Goal: Task Accomplishment & Management: Manage account settings

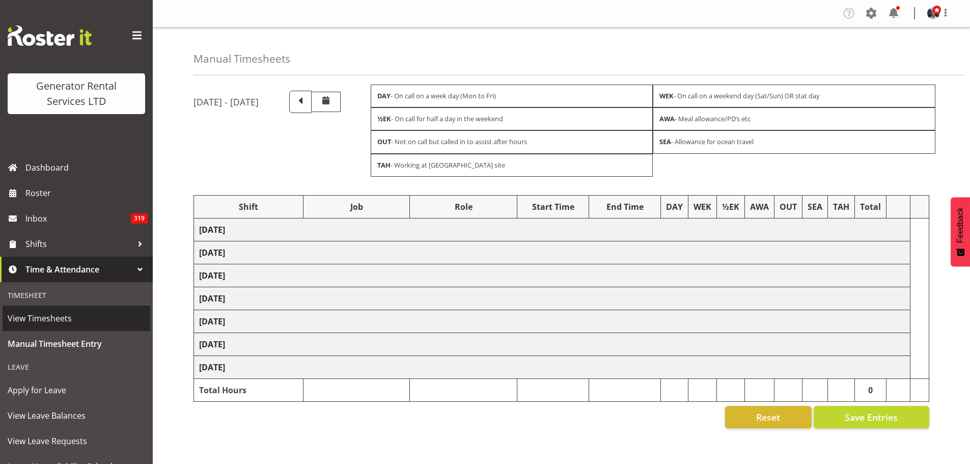
click at [34, 316] on span "View Timesheets" at bounding box center [77, 318] width 138 height 15
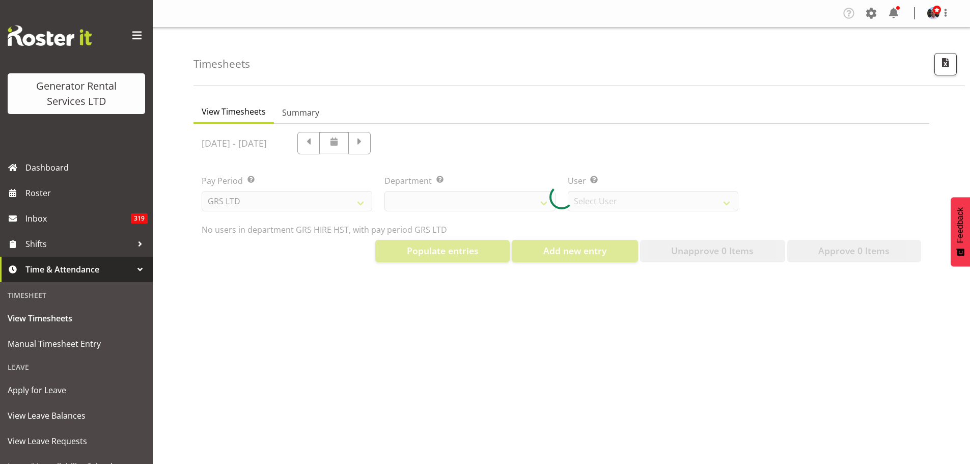
select select "22"
select select "149"
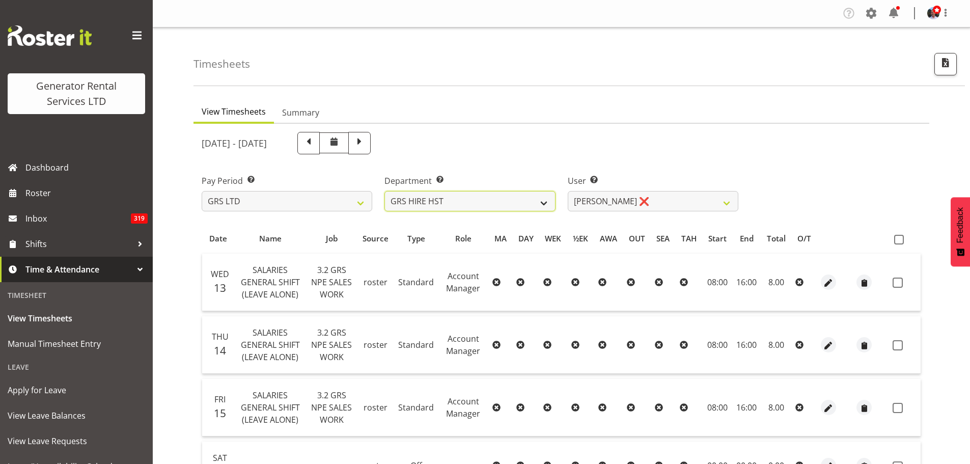
click at [545, 203] on select "GRS ADMIN AKL GRS ADMIN TGA GRS ENGINEERING AKL GRS HIRE AKL GRS HIRE HST GRS H…" at bounding box center [470, 201] width 171 height 20
select select "20"
click at [385, 191] on select "GRS ADMIN AKL GRS ADMIN TGA GRS ENGINEERING AKL GRS HIRE AKL GRS HIRE HST GRS H…" at bounding box center [470, 201] width 171 height 20
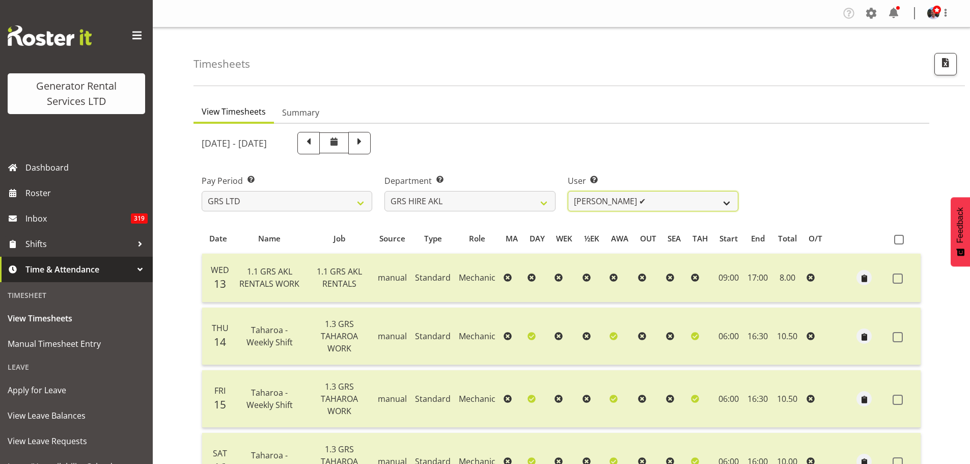
click at [725, 203] on select "Aaron Naish ✔ Brandon Adonis ✔ Brendan (Paris) Jordan ✔ Caleb Phillips ✔ Carl S…" at bounding box center [653, 201] width 171 height 20
select select "192"
click at [568, 191] on select "Aaron Naish ✔ Brandon Adonis ✔ Brendan (Paris) Jordan ✔ Caleb Phillips ✔ Carl S…" at bounding box center [653, 201] width 171 height 20
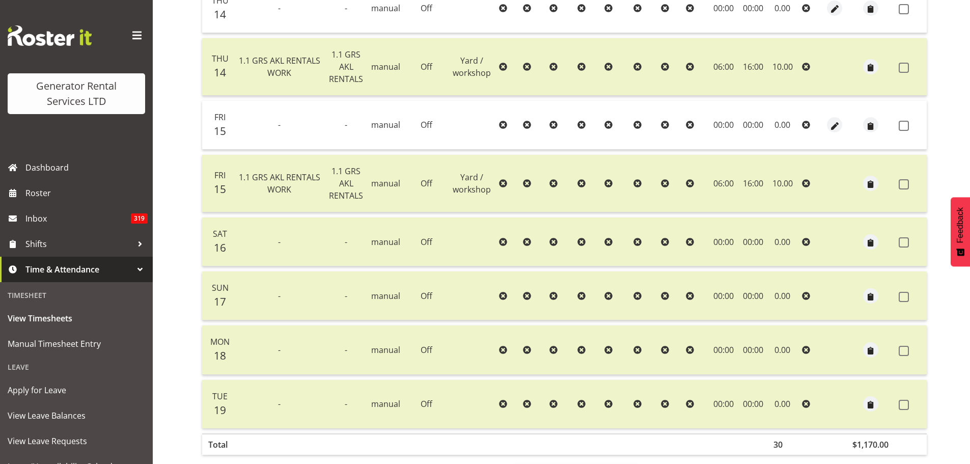
scroll to position [452, 0]
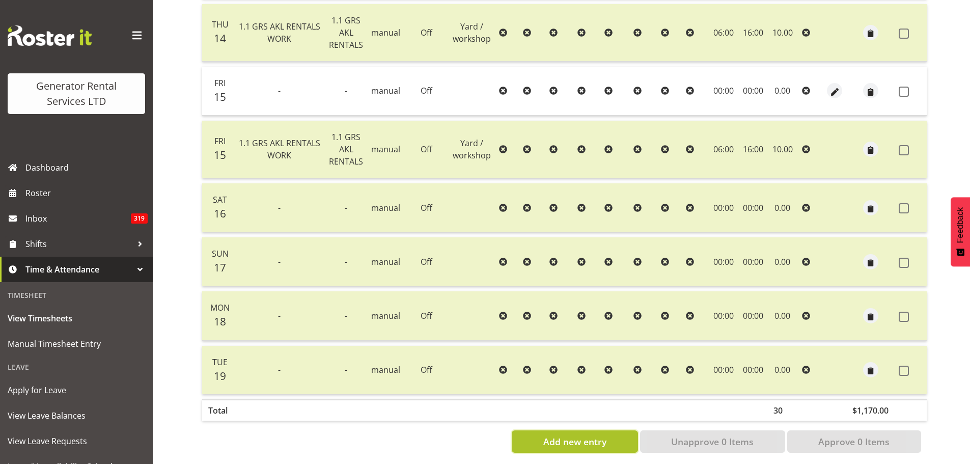
click at [597, 435] on span "Add new entry" at bounding box center [574, 441] width 63 height 13
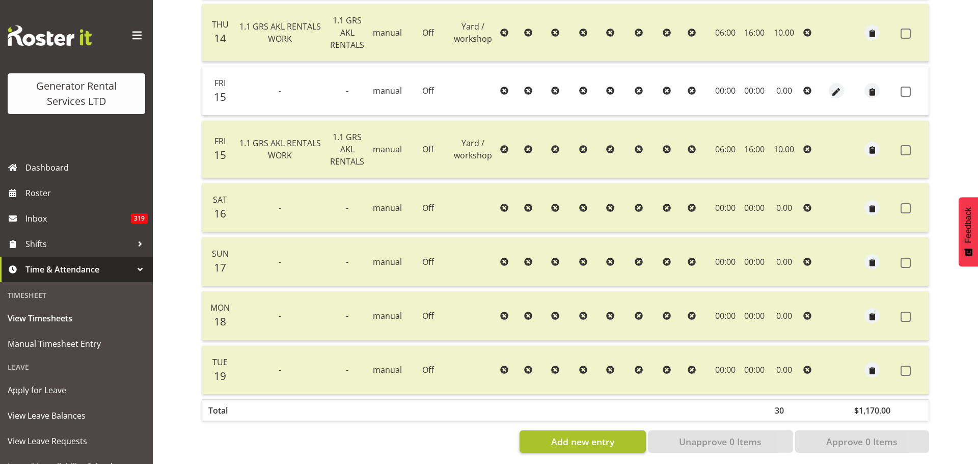
select select
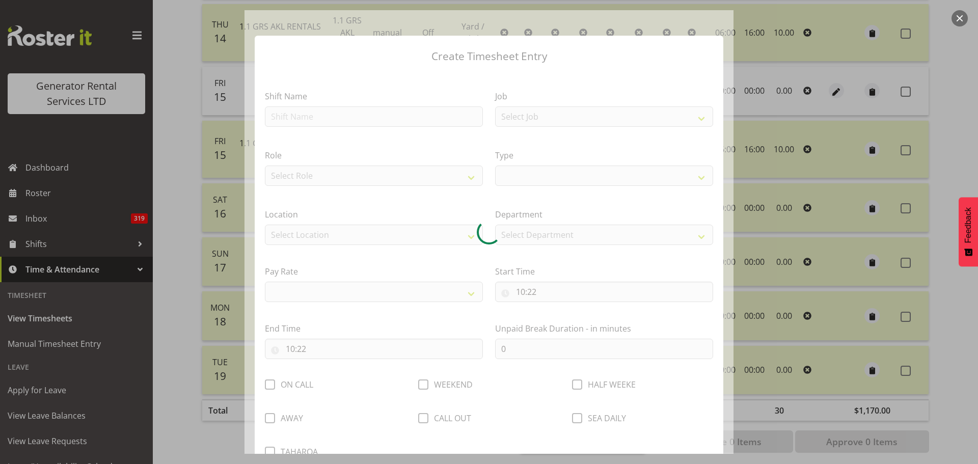
select select
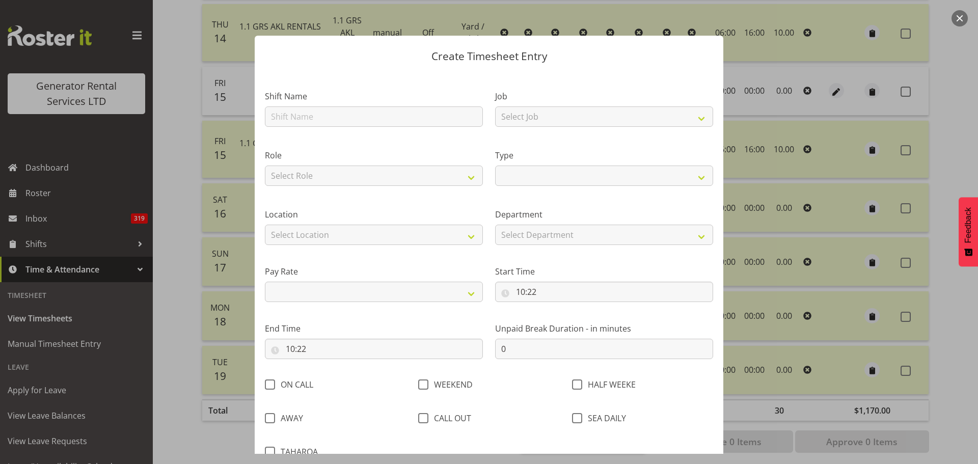
click at [776, 92] on div at bounding box center [489, 232] width 978 height 464
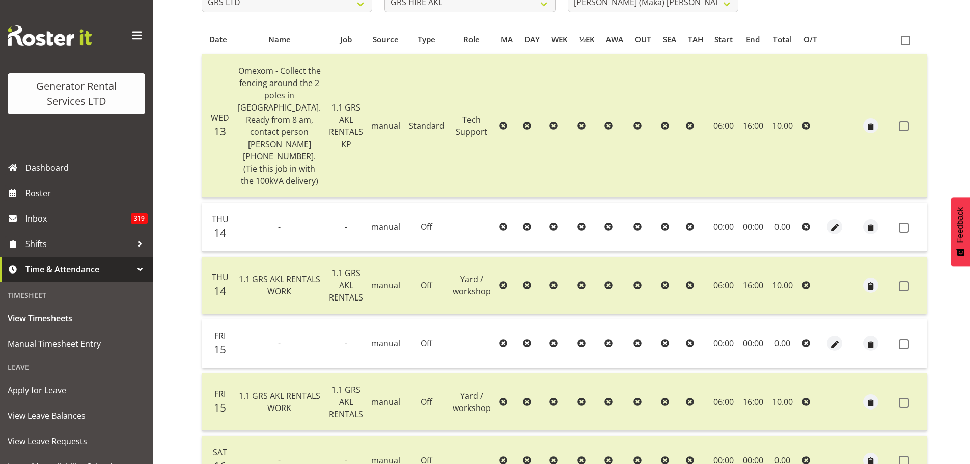
scroll to position [197, 0]
click at [901, 43] on span at bounding box center [906, 43] width 10 height 10
click at [901, 43] on input "checkbox" at bounding box center [904, 42] width 7 height 7
checkbox input "true"
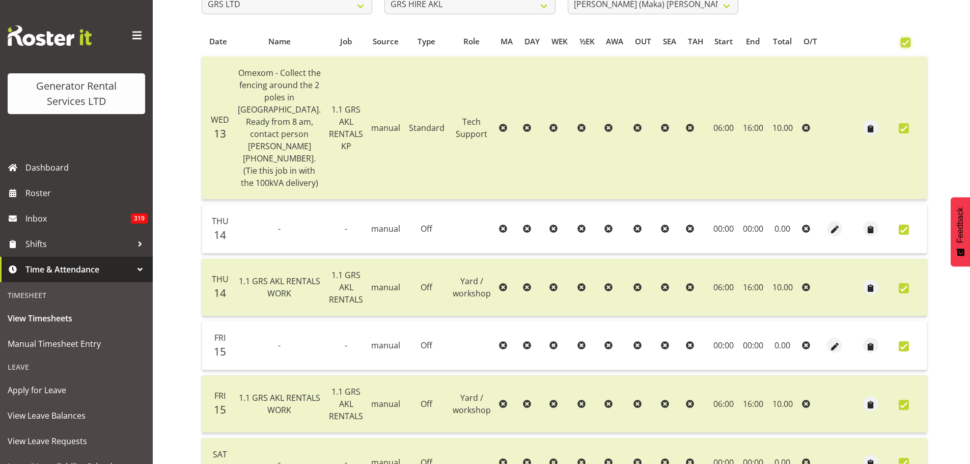
checkbox input "true"
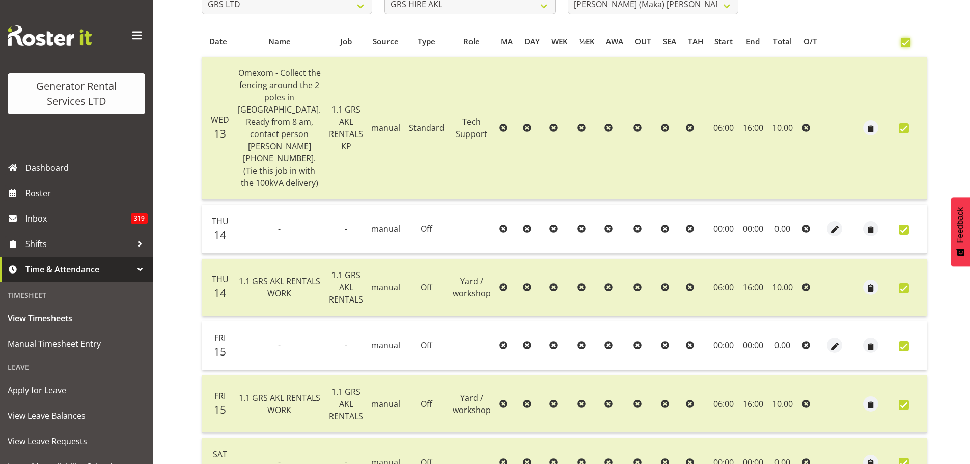
checkbox input "true"
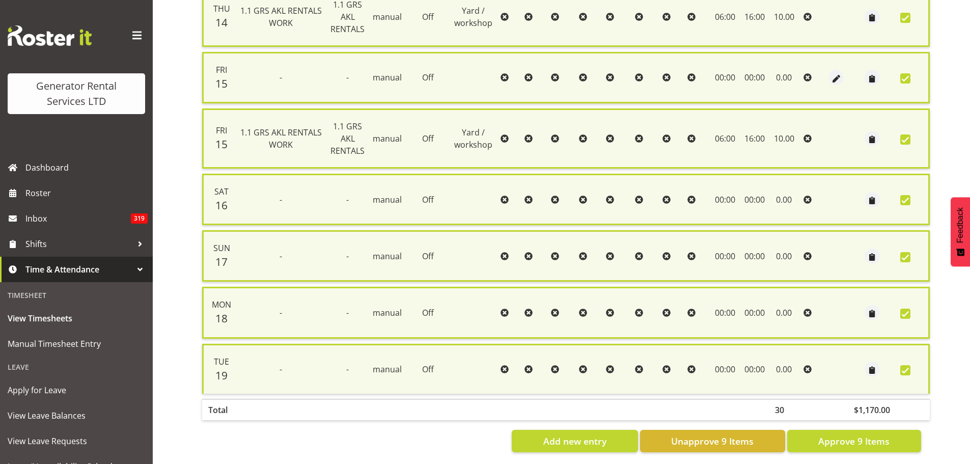
scroll to position [486, 0]
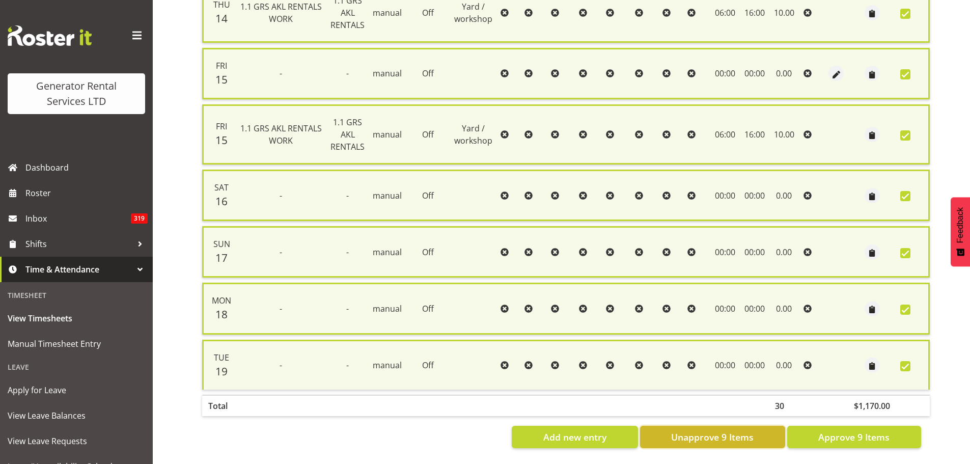
click at [701, 430] on span "Unapprove 9 Items" at bounding box center [712, 436] width 83 height 13
checkbox input "false"
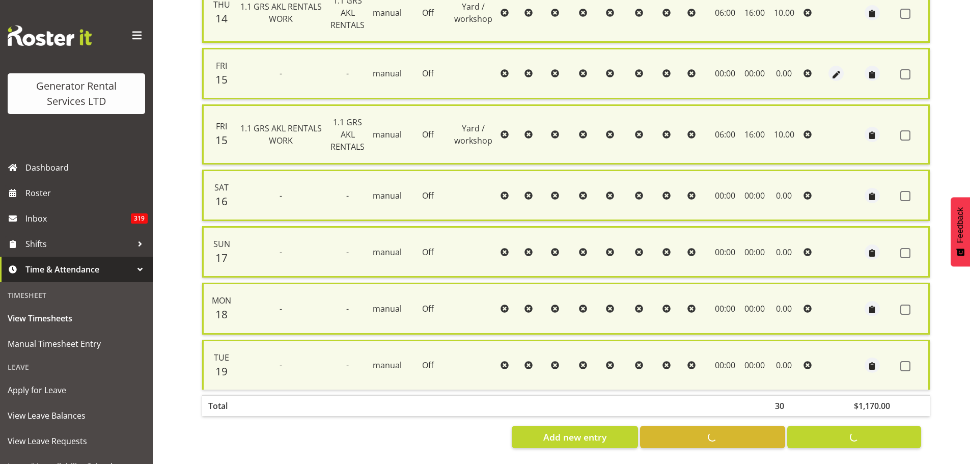
checkbox input "false"
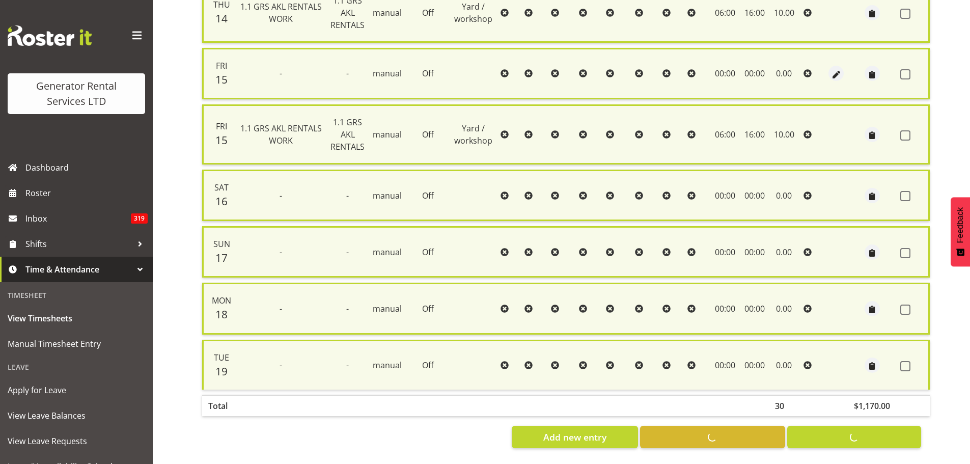
checkbox input "false"
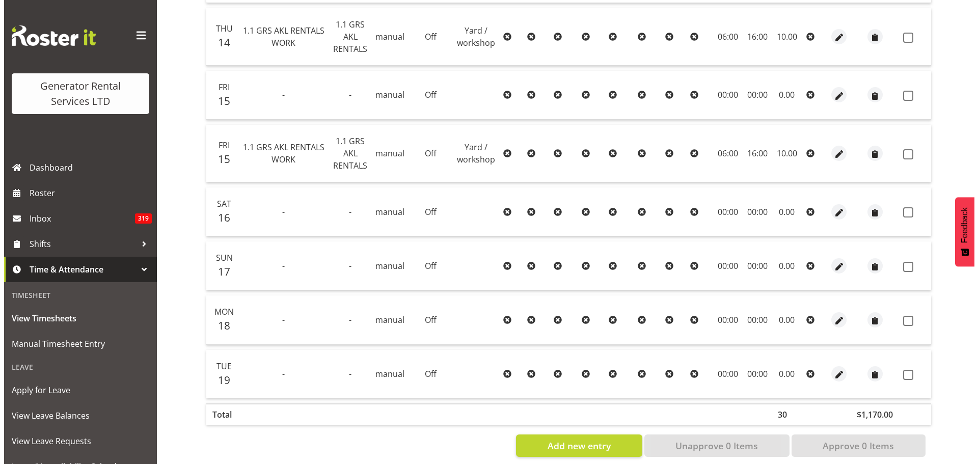
scroll to position [452, 0]
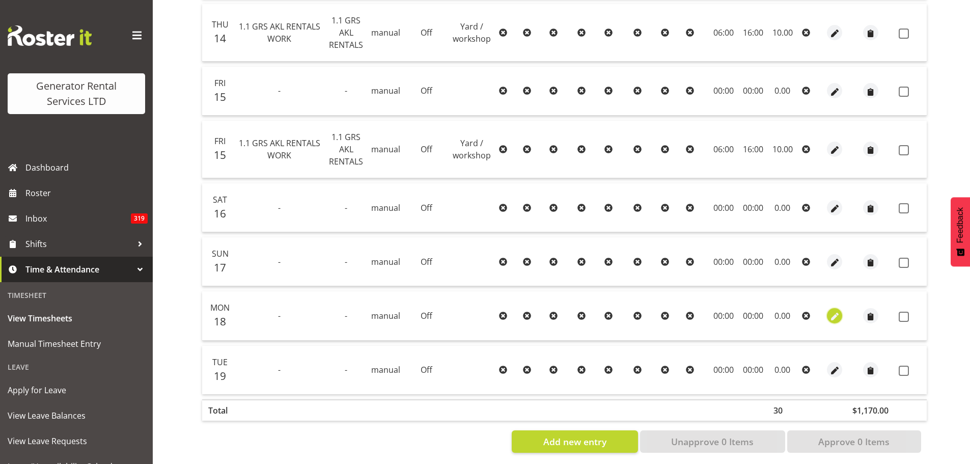
click at [829, 311] on span "button" at bounding box center [835, 317] width 12 height 12
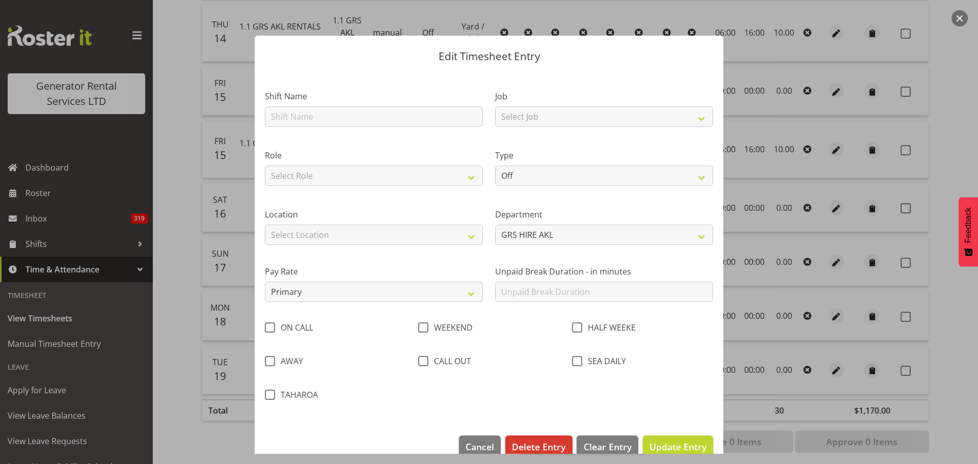
click at [790, 229] on div at bounding box center [489, 232] width 978 height 464
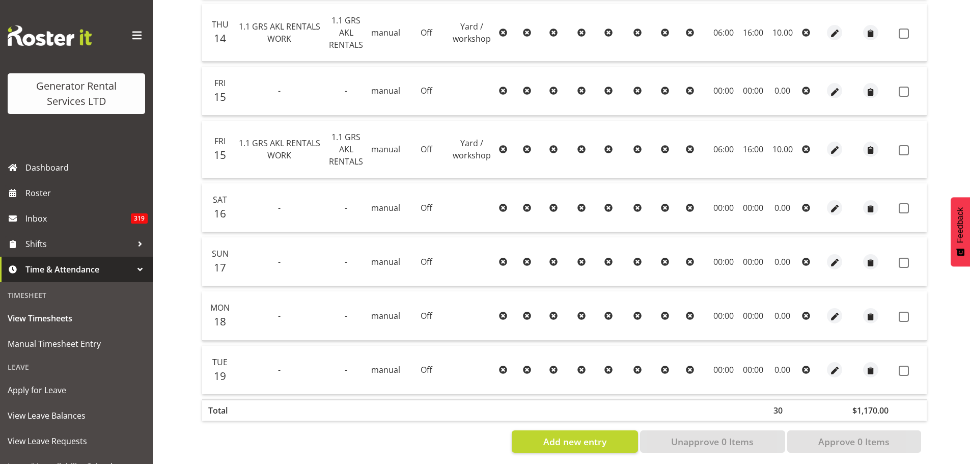
click at [802, 312] on icon at bounding box center [806, 316] width 8 height 8
click at [719, 302] on td "00:00" at bounding box center [724, 315] width 30 height 49
click at [720, 302] on td "00:00" at bounding box center [724, 315] width 30 height 49
drag, startPoint x: 753, startPoint y: 301, endPoint x: 736, endPoint y: 305, distance: 17.3
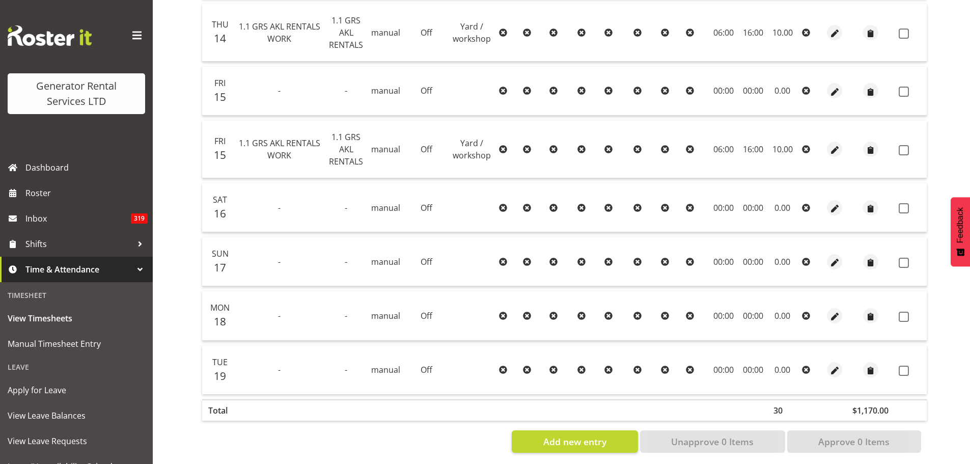
click at [752, 301] on td "00:00" at bounding box center [753, 315] width 29 height 49
click at [376, 310] on span "manual" at bounding box center [385, 315] width 29 height 11
click at [278, 310] on span "-" at bounding box center [279, 315] width 3 height 11
click at [586, 435] on span "Add new entry" at bounding box center [574, 441] width 63 height 13
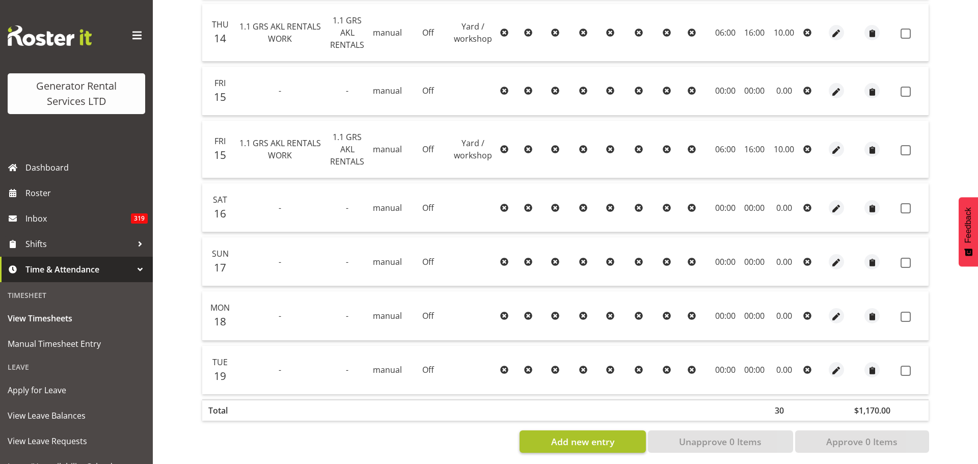
select select
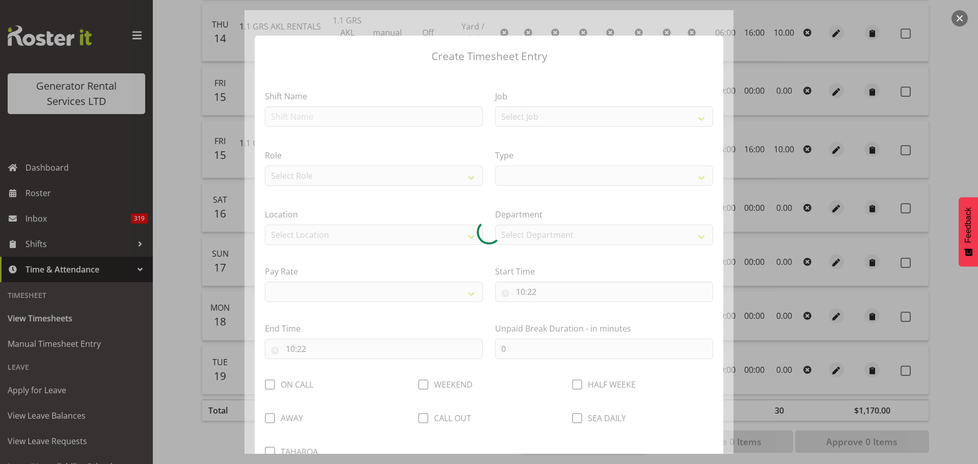
select select
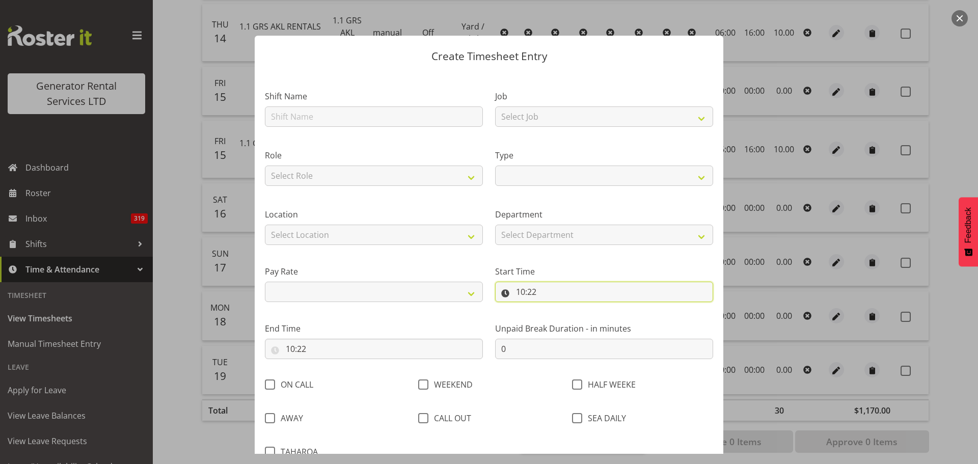
click at [522, 291] on input "10:22" at bounding box center [604, 292] width 218 height 20
click at [560, 318] on select "00 01 02 03 04 05 06 07 08 09 10 11 12 13 14 15 16 17 18 19 20 21 22 23" at bounding box center [564, 318] width 23 height 20
select select "6"
click at [553, 308] on select "00 01 02 03 04 05 06 07 08 09 10 11 12 13 14 15 16 17 18 19 20 21 22 23" at bounding box center [564, 318] width 23 height 20
select select
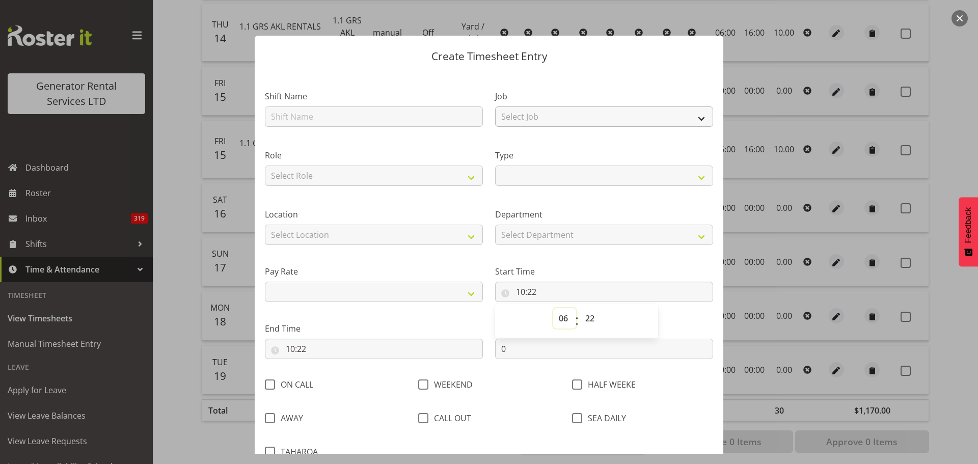
select select
type input "06:22"
click at [591, 319] on select "00 01 02 03 04 05 06 07 08 09 10 11 12 13 14 15 16 17 18 19 20 21 22 23 24 25 2…" at bounding box center [591, 318] width 23 height 20
select select "0"
click at [580, 308] on select "00 01 02 03 04 05 06 07 08 09 10 11 12 13 14 15 16 17 18 19 20 21 22 23 24 25 2…" at bounding box center [591, 318] width 23 height 20
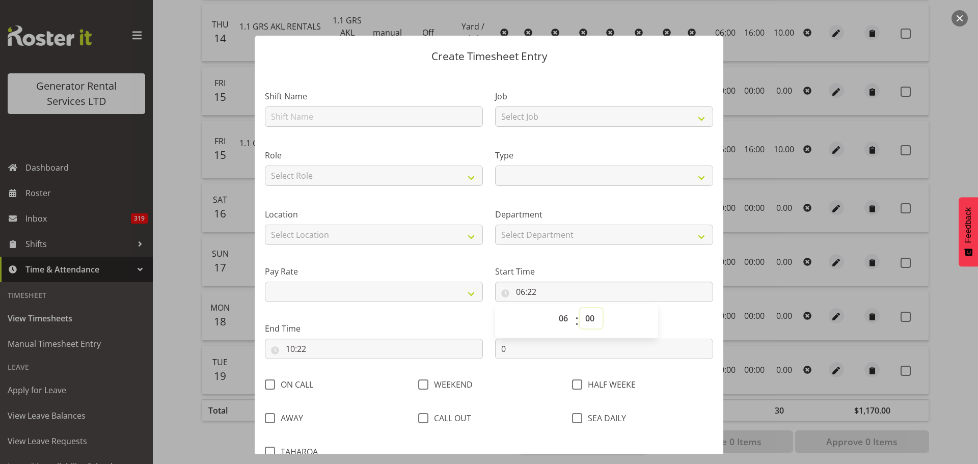
select select
type input "06:00"
click at [317, 346] on input "10:22" at bounding box center [374, 349] width 218 height 20
click at [336, 376] on select "00 01 02 03 04 05 06 07 08 09 10 11 12 13 14 15 16 17 18 19 20 21 22 23" at bounding box center [334, 375] width 23 height 20
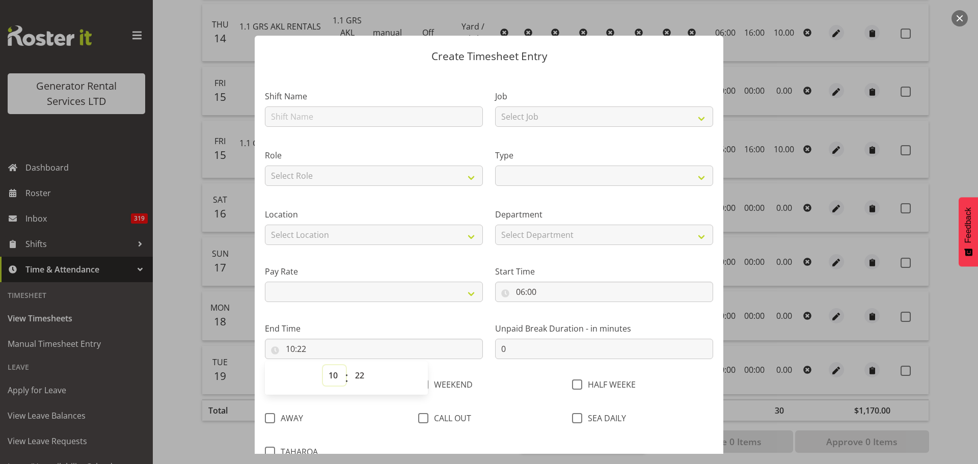
select select "16"
click at [323, 365] on select "00 01 02 03 04 05 06 07 08 09 10 11 12 13 14 15 16 17 18 19 20 21 22 23" at bounding box center [334, 375] width 23 height 20
select select
type input "16:22"
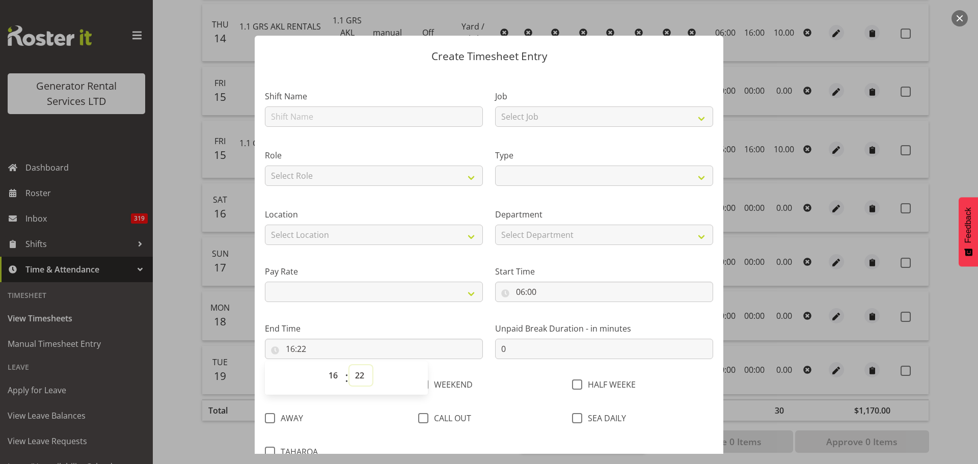
click at [365, 375] on select "00 01 02 03 04 05 06 07 08 09 10 11 12 13 14 15 16 17 18 19 20 21 22 23 24 25 2…" at bounding box center [360, 375] width 23 height 20
select select "0"
click at [349, 365] on select "00 01 02 03 04 05 06 07 08 09 10 11 12 13 14 15 16 17 18 19 20 21 22 23 24 25 2…" at bounding box center [360, 375] width 23 height 20
select select
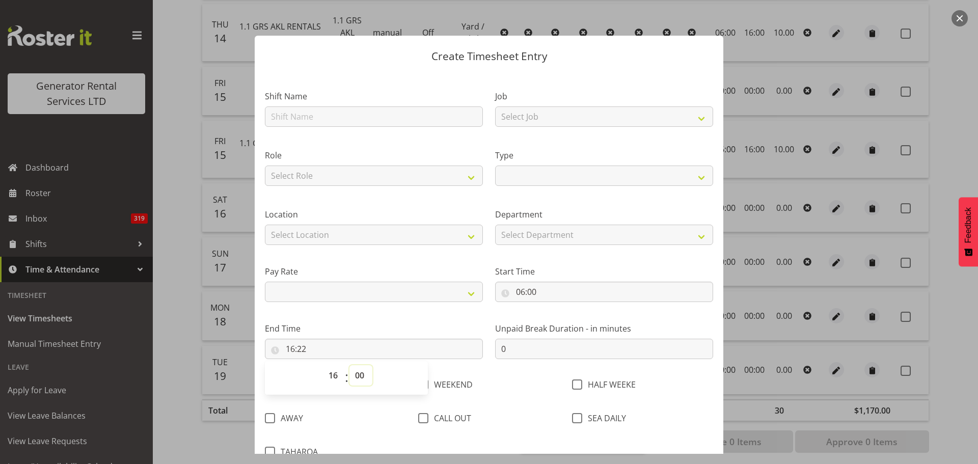
type input "16:00"
click at [327, 116] on input "text" at bounding box center [374, 116] width 218 height 20
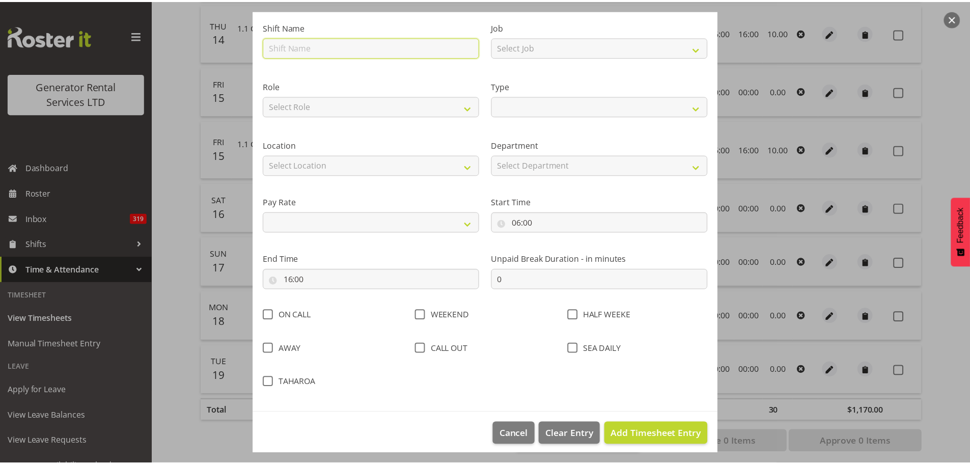
scroll to position [76, 0]
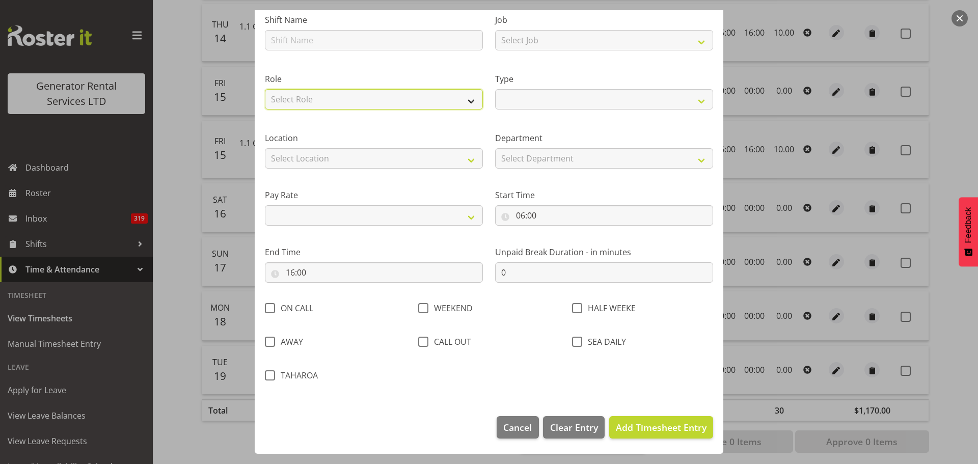
click at [465, 99] on select "Select Role Tech Support Yard / workshop" at bounding box center [374, 99] width 218 height 20
select select "20"
click at [265, 89] on select "Select Role Tech Support Yard / workshop" at bounding box center [374, 99] width 218 height 20
select select
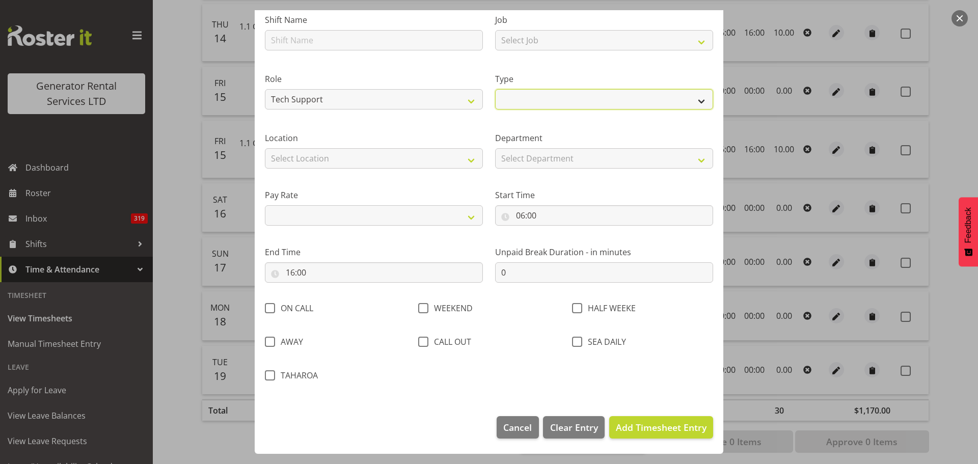
click at [558, 97] on select "Off Standard Public Holiday Public Holiday (Worked) Day In Lieu Annual Leave Si…" at bounding box center [604, 99] width 218 height 20
select select "Standard"
click at [495, 89] on select "Off Standard Public Holiday Public Holiday (Worked) Day In Lieu Annual Leave Si…" at bounding box center [604, 99] width 218 height 20
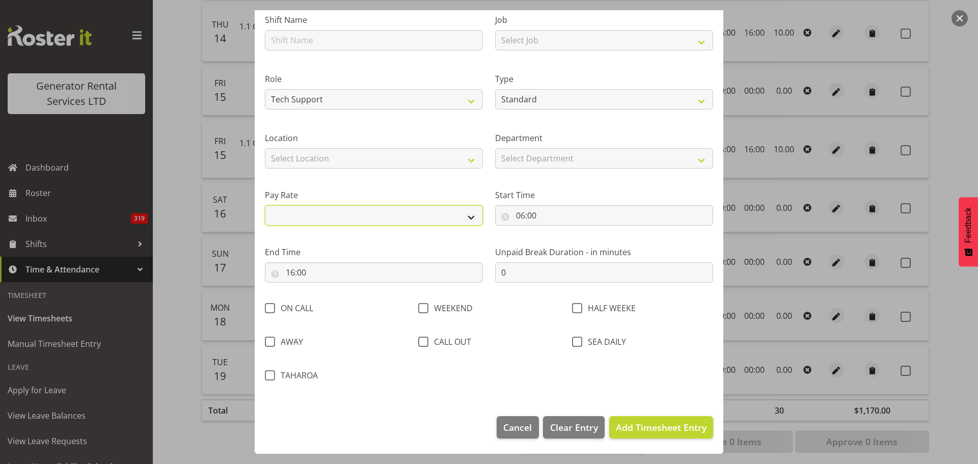
click at [401, 215] on select "Primary Secondary Tertiary Fourth Fifth" at bounding box center [374, 215] width 218 height 20
select select "primary"
click at [265, 205] on select "Primary Secondary Tertiary Fourth Fifth" at bounding box center [374, 215] width 218 height 20
click at [628, 425] on span "Add Timesheet Entry" at bounding box center [661, 427] width 91 height 12
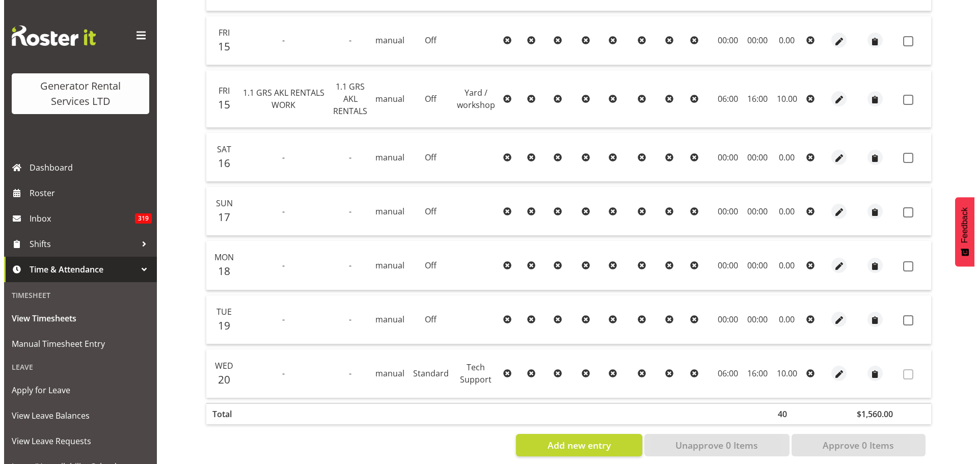
scroll to position [506, 0]
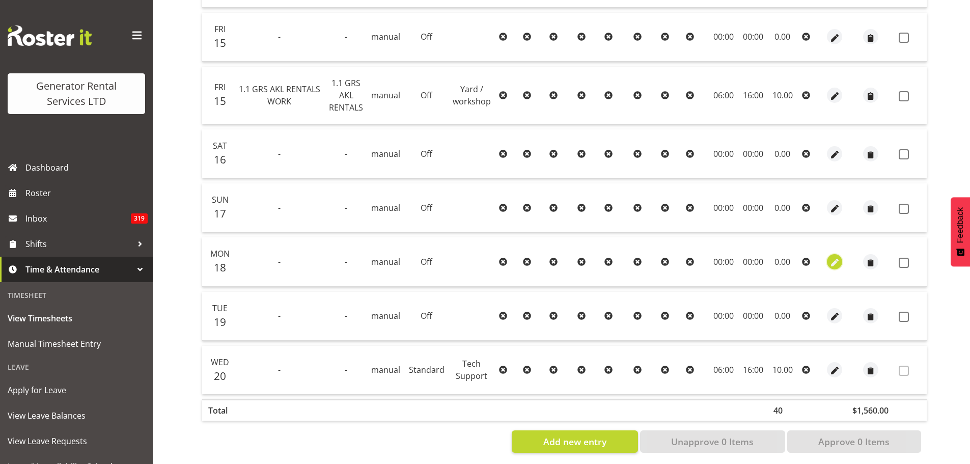
click at [829, 257] on span "button" at bounding box center [835, 263] width 12 height 12
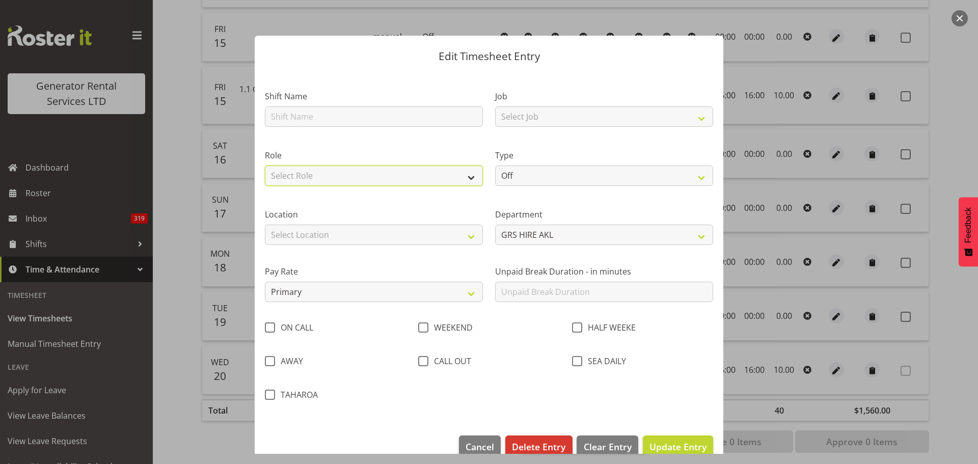
click at [405, 178] on select "Select Role Tech Support Yard / workshop" at bounding box center [374, 176] width 218 height 20
select select "20"
click at [265, 166] on select "Select Role Tech Support Yard / workshop" at bounding box center [374, 176] width 218 height 20
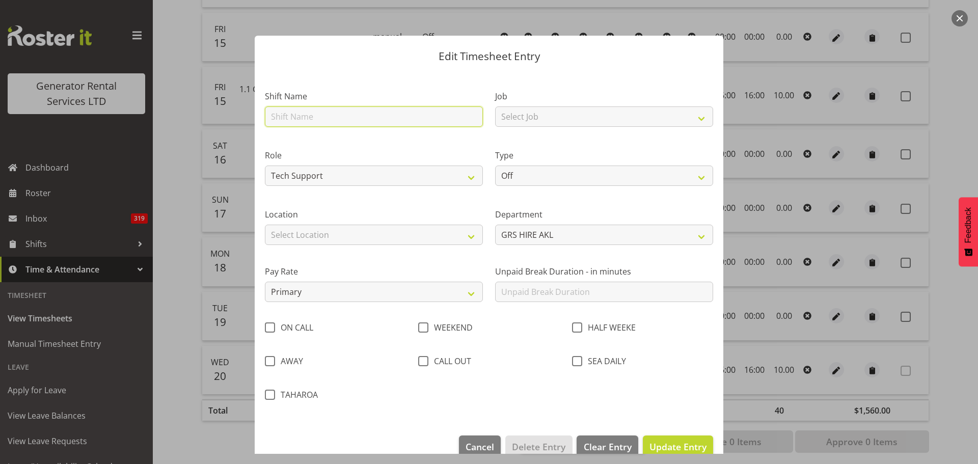
click at [393, 120] on input "text" at bounding box center [374, 116] width 218 height 20
type input "maka"
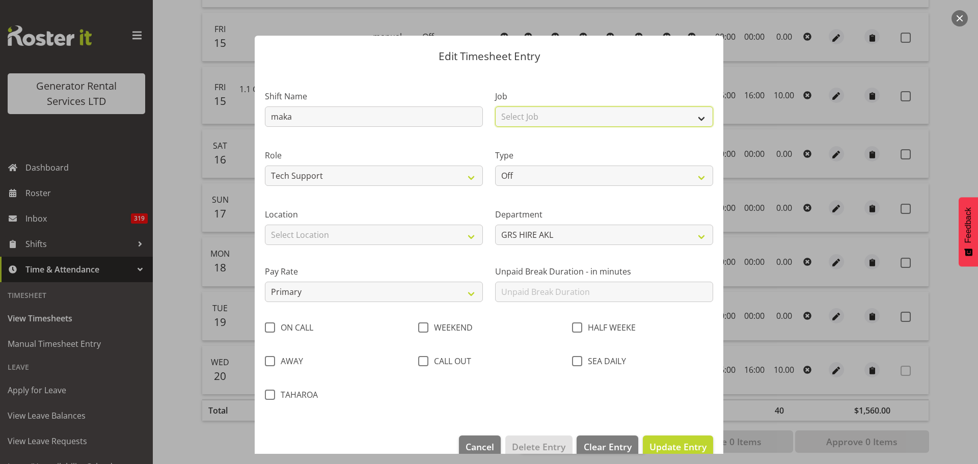
click at [521, 117] on select "Select Job 1.1 GRS AKL RENTALS 1.1 GRS AKL RENTALS AC 1.1 GRS AKL RENTALS CT 1.…" at bounding box center [604, 116] width 218 height 20
select select "9"
click at [495, 106] on select "Select Job 1.1 GRS AKL RENTALS 1.1 GRS AKL RENTALS AC 1.1 GRS AKL RENTALS CT 1.…" at bounding box center [604, 116] width 218 height 20
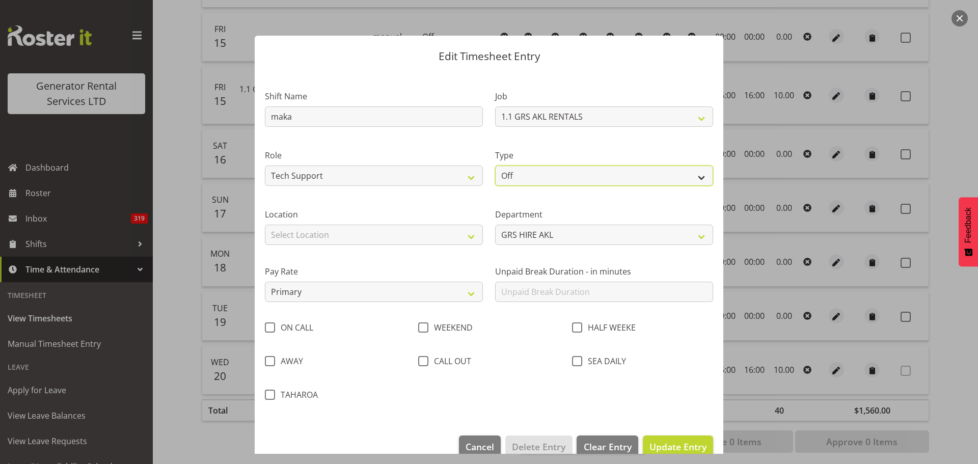
click at [520, 179] on select "Off Standard Public Holiday Public Holiday (Worked) Day In Lieu Annual Leave Si…" at bounding box center [604, 176] width 218 height 20
select select "Standard"
click at [495, 166] on select "Off Standard Public Holiday Public Holiday (Worked) Day In Lieu Annual Leave Si…" at bounding box center [604, 176] width 218 height 20
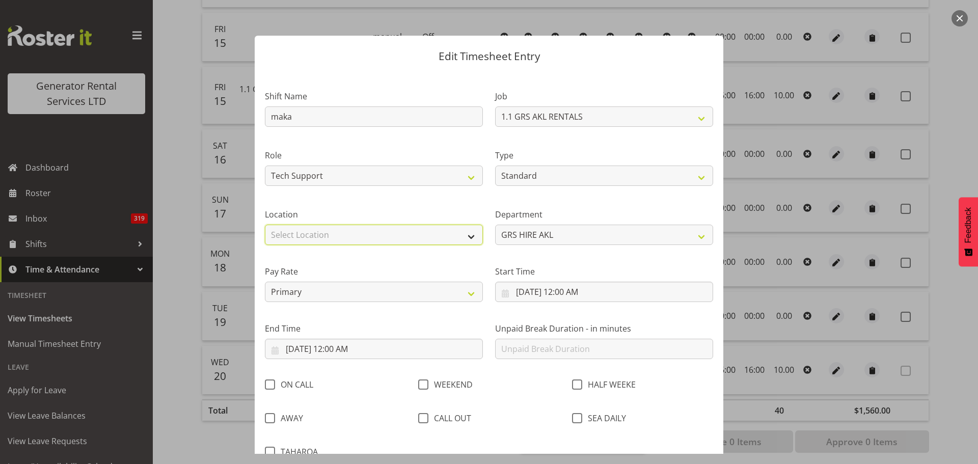
click at [340, 237] on select "Select Location GRS Auckland GRS Hastings GRS LOWER NORTH ISLAND GRS Tauranga" at bounding box center [374, 235] width 218 height 20
select select "28"
click at [265, 225] on select "Select Location GRS Auckland GRS Hastings GRS LOWER NORTH ISLAND GRS Tauranga" at bounding box center [374, 235] width 218 height 20
click at [527, 291] on input "8/18/2025, 12:00 AM" at bounding box center [604, 292] width 218 height 20
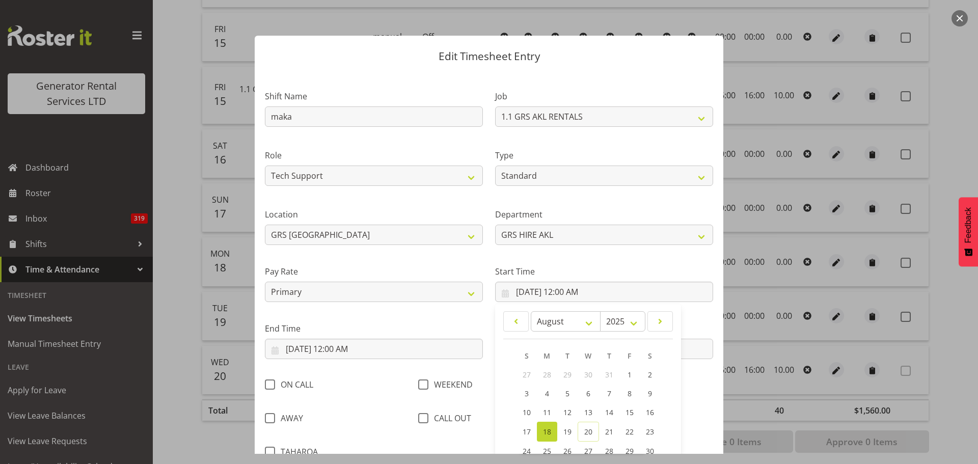
click at [543, 430] on span "18" at bounding box center [547, 432] width 8 height 10
click at [571, 293] on input "8/18/2025, 12:00 AM" at bounding box center [604, 292] width 218 height 20
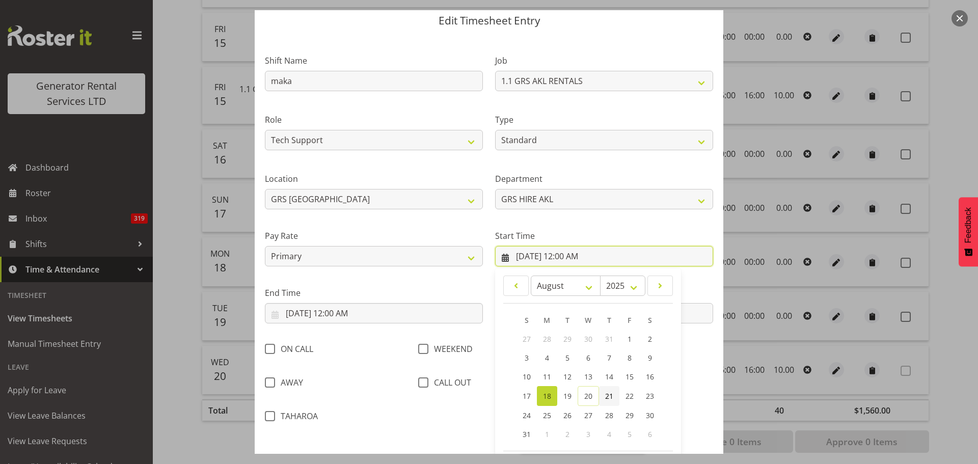
scroll to position [81, 0]
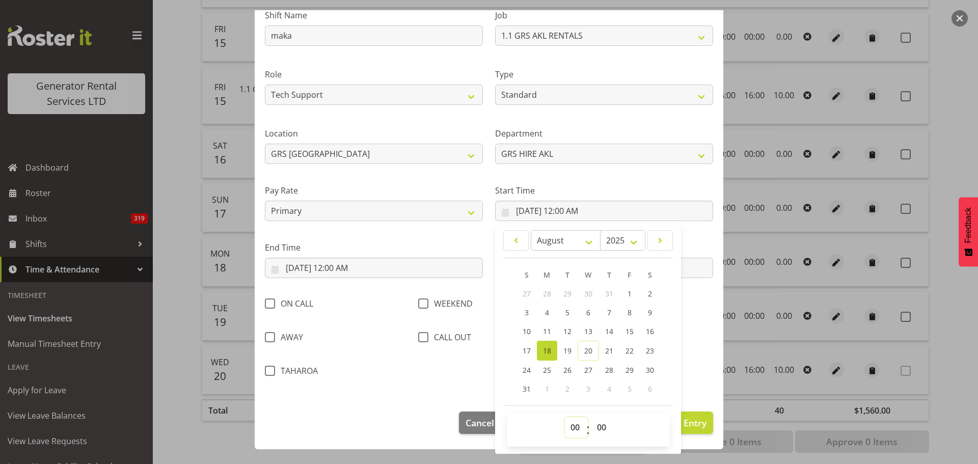
click at [572, 430] on select "00 01 02 03 04 05 06 07 08 09 10 11 12 13 14 15 16 17 18 19 20 21 22 23" at bounding box center [576, 427] width 23 height 20
select select "6"
click at [565, 417] on select "00 01 02 03 04 05 06 07 08 09 10 11 12 13 14 15 16 17 18 19 20 21 22 23" at bounding box center [576, 427] width 23 height 20
type input "8/18/2025, 6:00 AM"
click at [333, 269] on input "8/18/2025, 12:00 AM" at bounding box center [374, 268] width 218 height 20
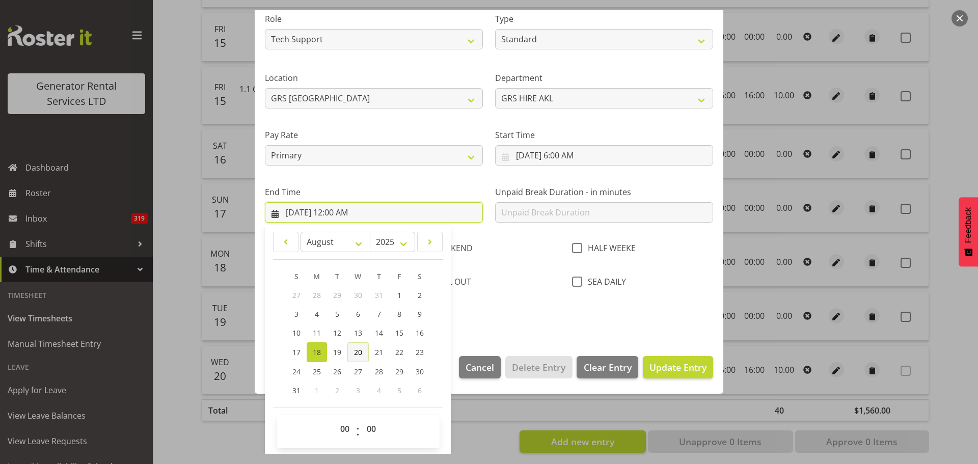
scroll to position [138, 0]
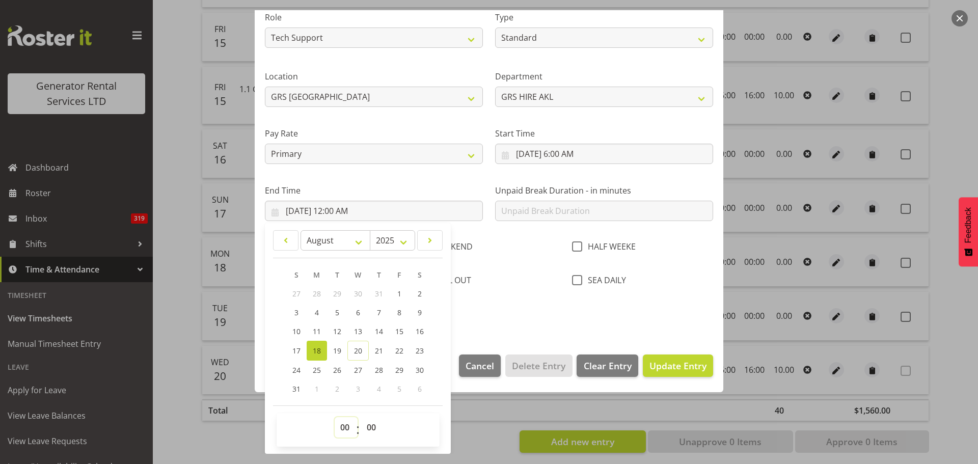
click at [343, 426] on select "00 01 02 03 04 05 06 07 08 09 10 11 12 13 14 15 16 17 18 19 20 21 22 23" at bounding box center [346, 427] width 23 height 20
select select "16"
click at [335, 417] on select "00 01 02 03 04 05 06 07 08 09 10 11 12 13 14 15 16 17 18 19 20 21 22 23" at bounding box center [346, 427] width 23 height 20
type input "8/18/2025, 4:00 PM"
click at [491, 411] on div "Edit Timesheet Entry Shift Name maka Job 1.1 GRS AKL RENTALS 1.1 GRS AKL RENTAL…" at bounding box center [488, 232] width 489 height 444
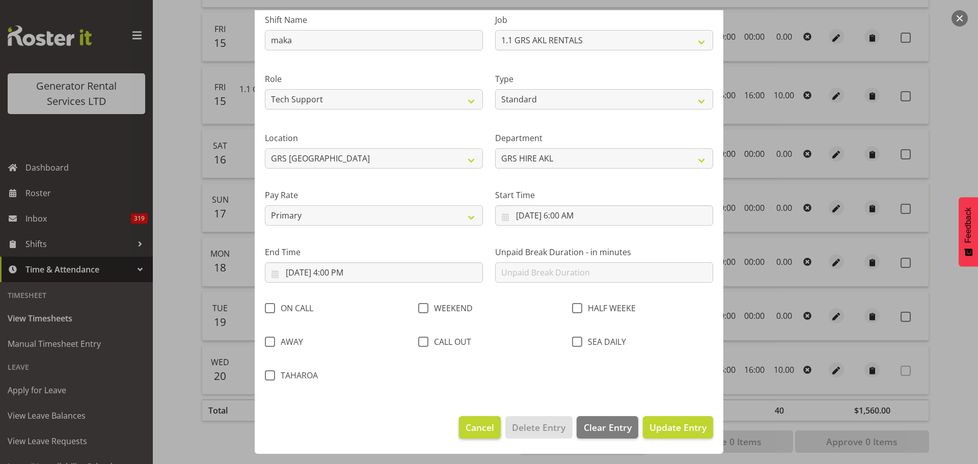
scroll to position [76, 0]
click at [669, 427] on span "Update Entry" at bounding box center [677, 427] width 57 height 12
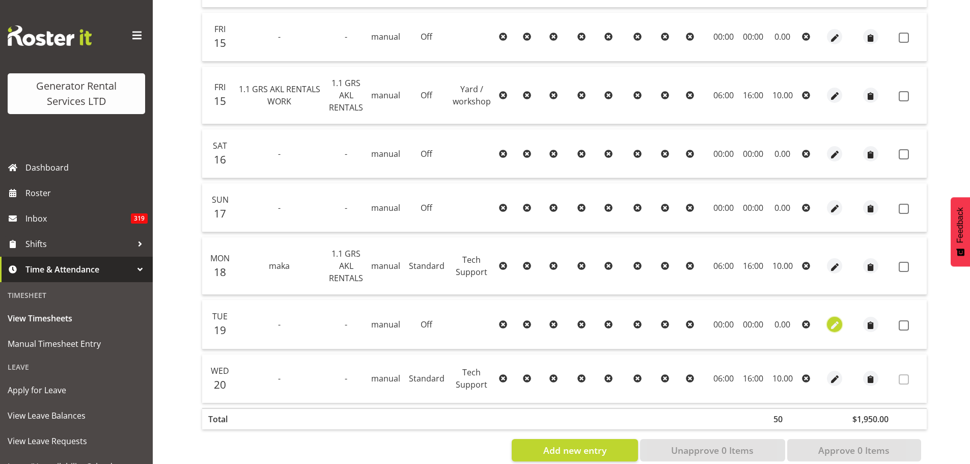
click at [829, 319] on span "button" at bounding box center [835, 325] width 12 height 12
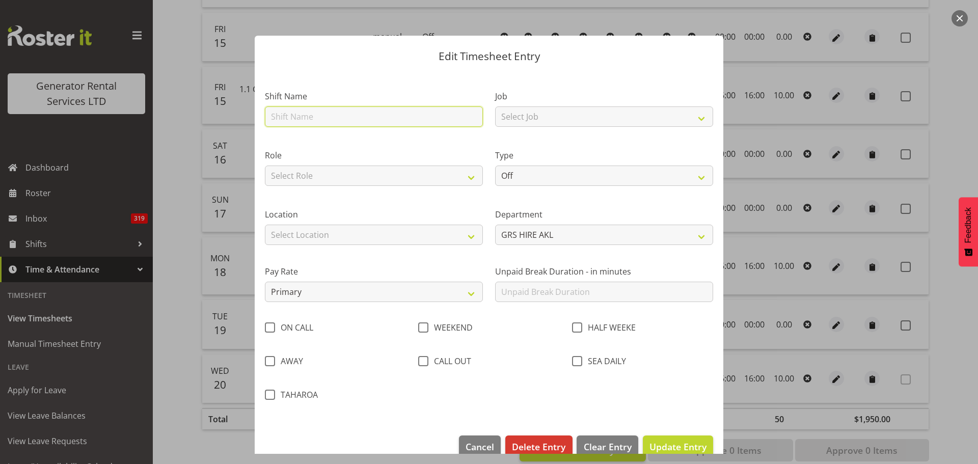
click at [352, 120] on input "text" at bounding box center [374, 116] width 218 height 20
type input "maka"
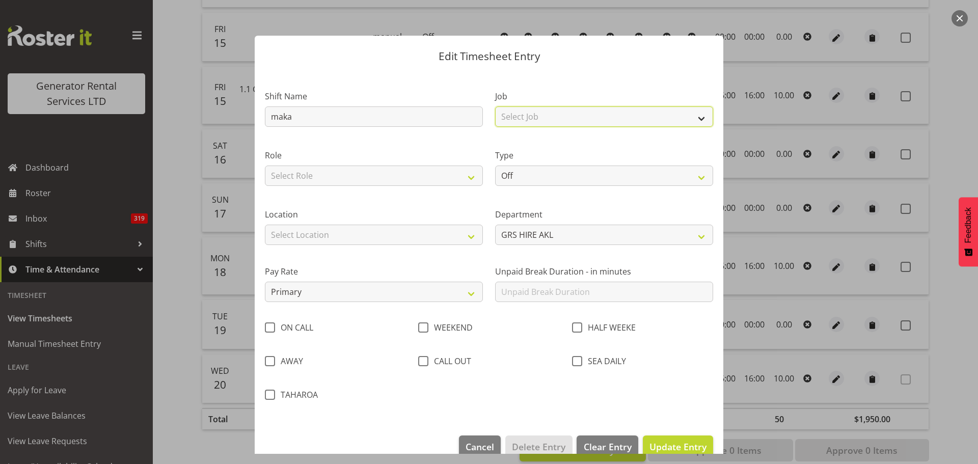
click at [530, 122] on select "Select Job 1.1 GRS AKL RENTALS 1.1 GRS AKL RENTALS AC 1.1 GRS AKL RENTALS CT 1.…" at bounding box center [604, 116] width 218 height 20
select select "9"
click at [495, 106] on select "Select Job 1.1 GRS AKL RENTALS 1.1 GRS AKL RENTALS AC 1.1 GRS AKL RENTALS CT 1.…" at bounding box center [604, 116] width 218 height 20
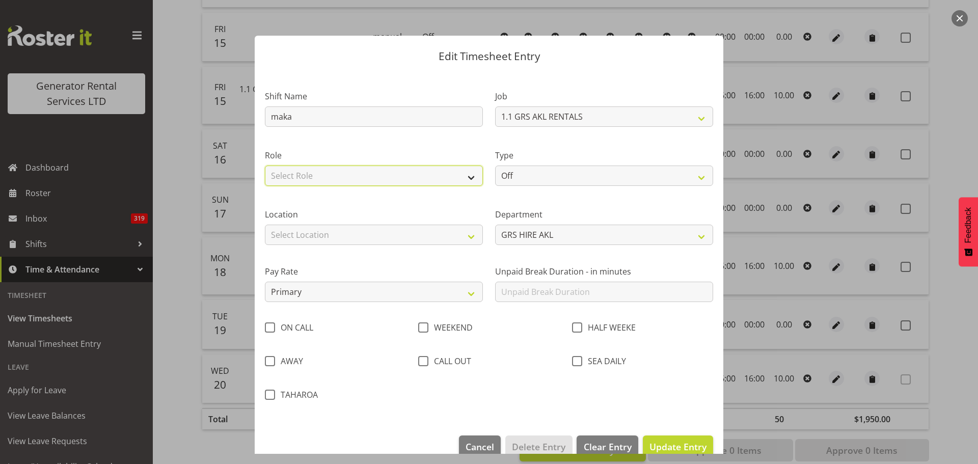
click at [378, 172] on select "Select Role Tech Support Yard / workshop" at bounding box center [374, 176] width 218 height 20
select select "20"
click at [265, 166] on select "Select Role Tech Support Yard / workshop" at bounding box center [374, 176] width 218 height 20
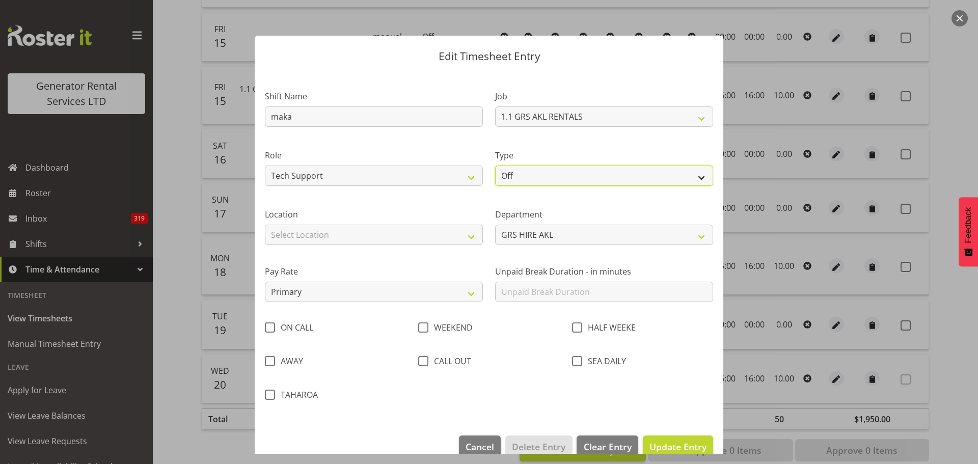
click at [549, 176] on select "Off Standard Public Holiday Public Holiday (Worked) Day In Lieu Annual Leave Si…" at bounding box center [604, 176] width 218 height 20
select select "Standard"
click at [495, 166] on select "Off Standard Public Holiday Public Holiday (Worked) Day In Lieu Annual Leave Si…" at bounding box center [604, 176] width 218 height 20
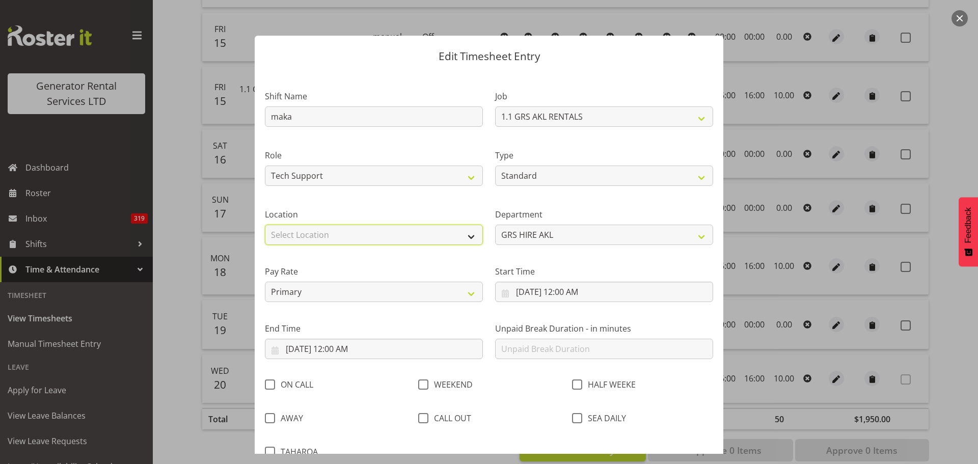
click at [367, 235] on select "Select Location GRS Auckland GRS Hastings GRS LOWER NORTH ISLAND GRS Tauranga" at bounding box center [374, 235] width 218 height 20
select select "28"
click at [265, 225] on select "Select Location GRS Auckland GRS Hastings GRS LOWER NORTH ISLAND GRS Tauranga" at bounding box center [374, 235] width 218 height 20
click at [583, 288] on input "8/19/2025, 12:00 AM" at bounding box center [604, 292] width 218 height 20
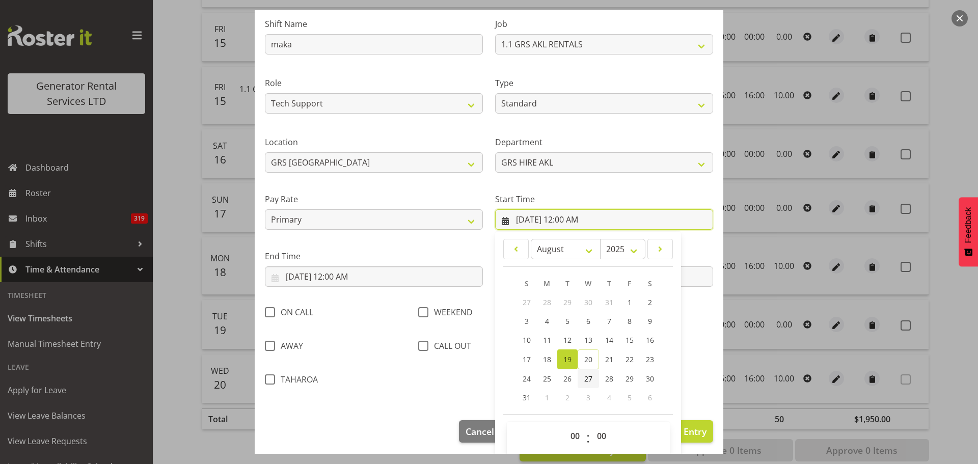
scroll to position [81, 0]
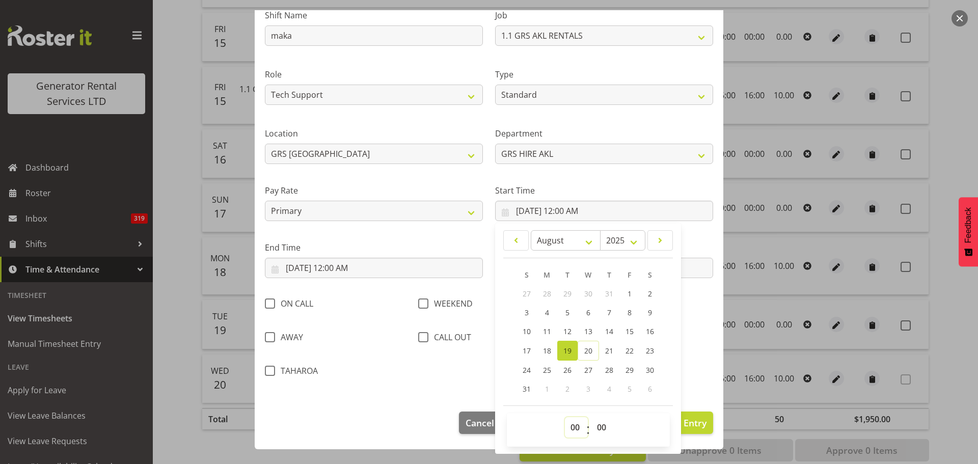
click at [570, 427] on select "00 01 02 03 04 05 06 07 08 09 10 11 12 13 14 15 16 17 18 19 20 21 22 23" at bounding box center [576, 427] width 23 height 20
select select "6"
click at [565, 417] on select "00 01 02 03 04 05 06 07 08 09 10 11 12 13 14 15 16 17 18 19 20 21 22 23" at bounding box center [576, 427] width 23 height 20
type input "8/19/2025, 6:00 AM"
click at [309, 270] on input "8/19/2025, 12:00 AM" at bounding box center [374, 268] width 218 height 20
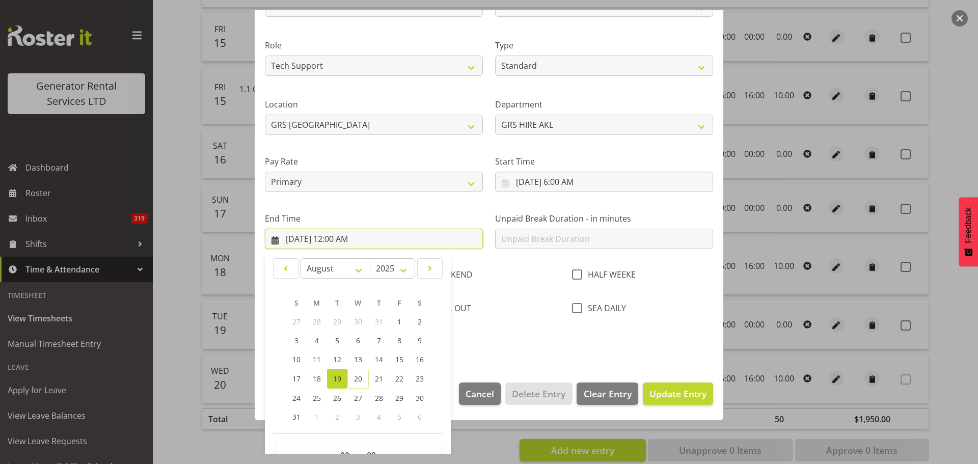
scroll to position [138, 0]
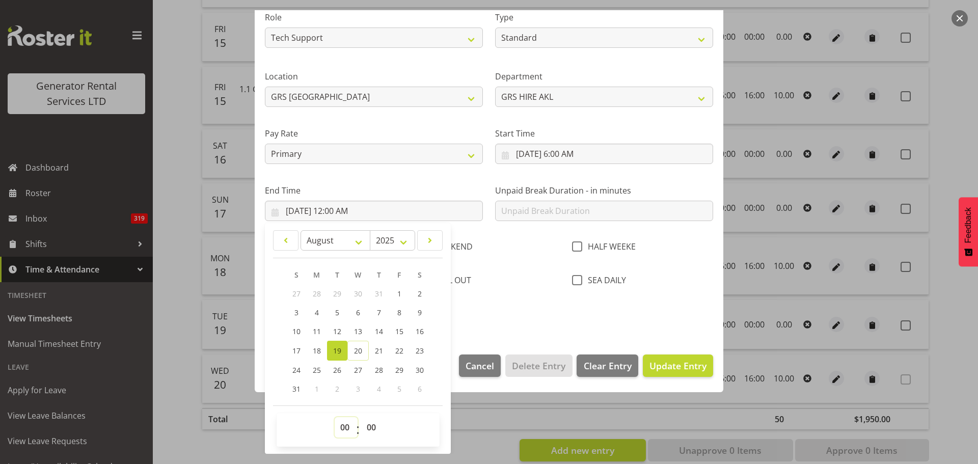
click at [336, 421] on select "00 01 02 03 04 05 06 07 08 09 10 11 12 13 14 15 16 17 18 19 20 21 22 23" at bounding box center [346, 427] width 23 height 20
select select "16"
click at [335, 417] on select "00 01 02 03 04 05 06 07 08 09 10 11 12 13 14 15 16 17 18 19 20 21 22 23" at bounding box center [346, 427] width 23 height 20
type input "8/19/2025, 4:00 PM"
click at [670, 367] on span "Update Entry" at bounding box center [677, 366] width 57 height 12
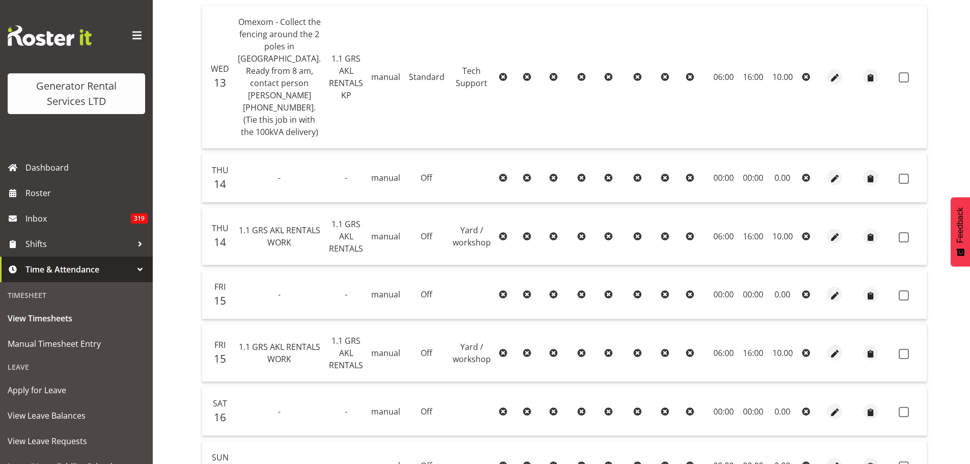
scroll to position [98, 0]
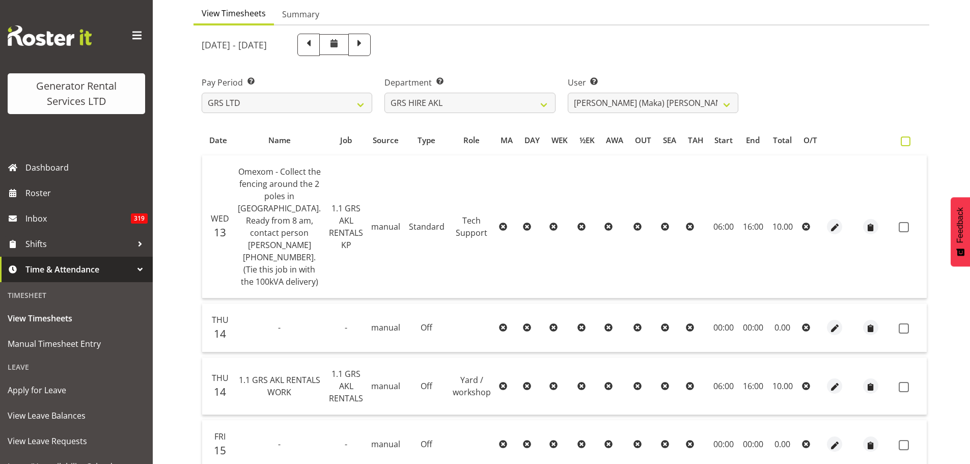
click at [901, 144] on span at bounding box center [906, 142] width 10 height 10
click at [901, 144] on input "checkbox" at bounding box center [904, 141] width 7 height 7
checkbox input "true"
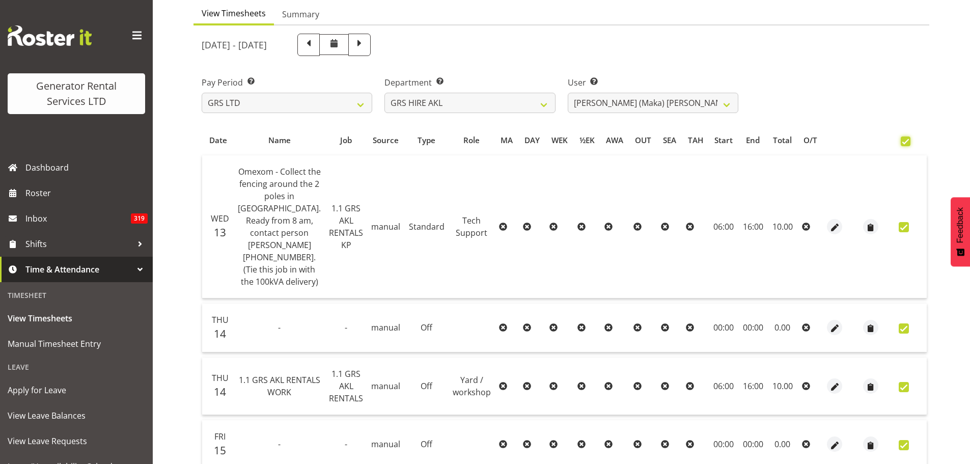
checkbox input "true"
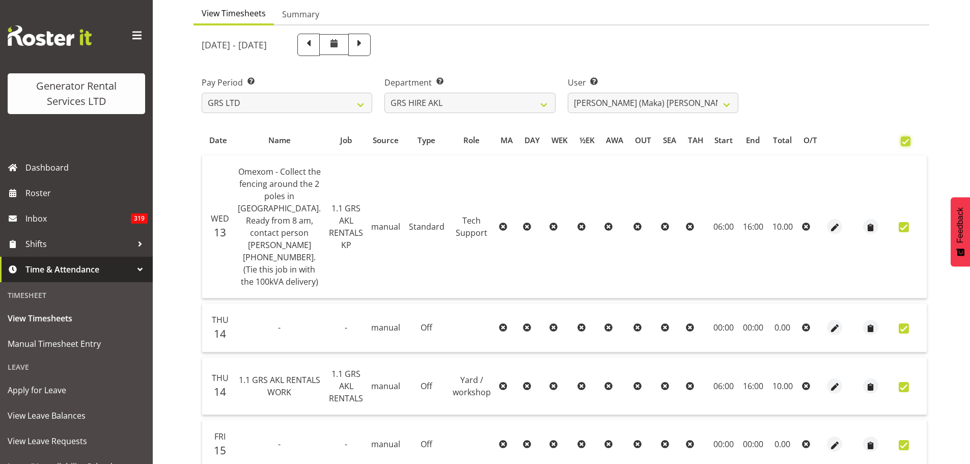
checkbox input "true"
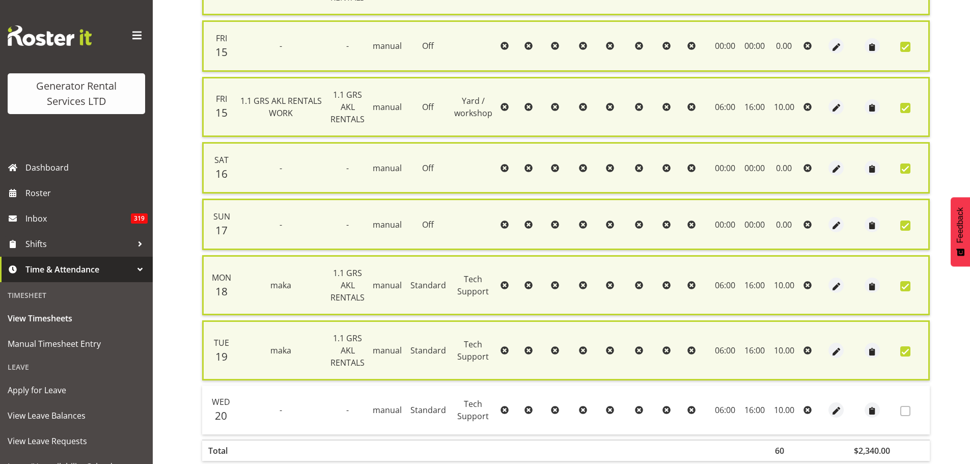
scroll to position [558, 0]
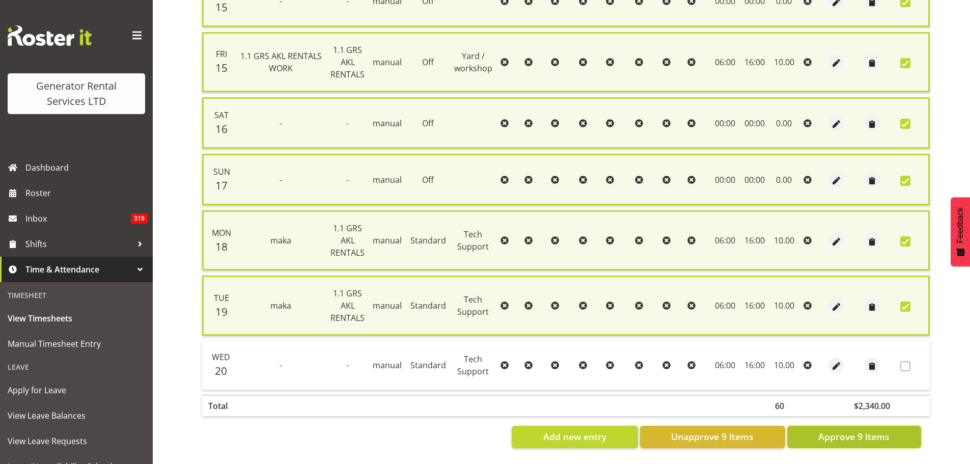
click at [828, 430] on span "Approve 9 Items" at bounding box center [854, 436] width 71 height 13
checkbox input "false"
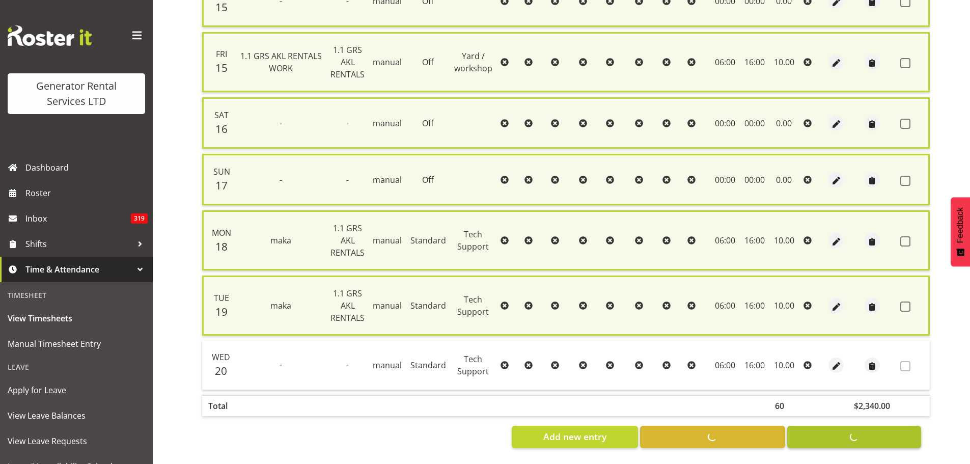
checkbox input "false"
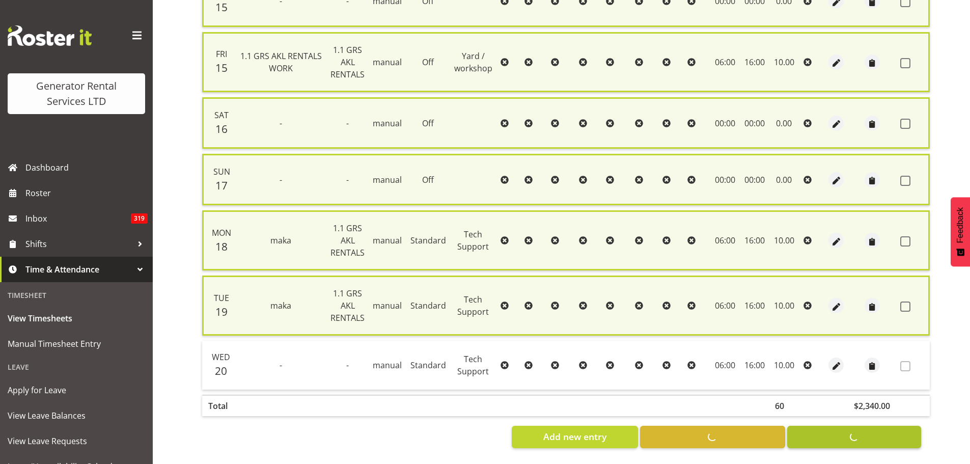
checkbox input "false"
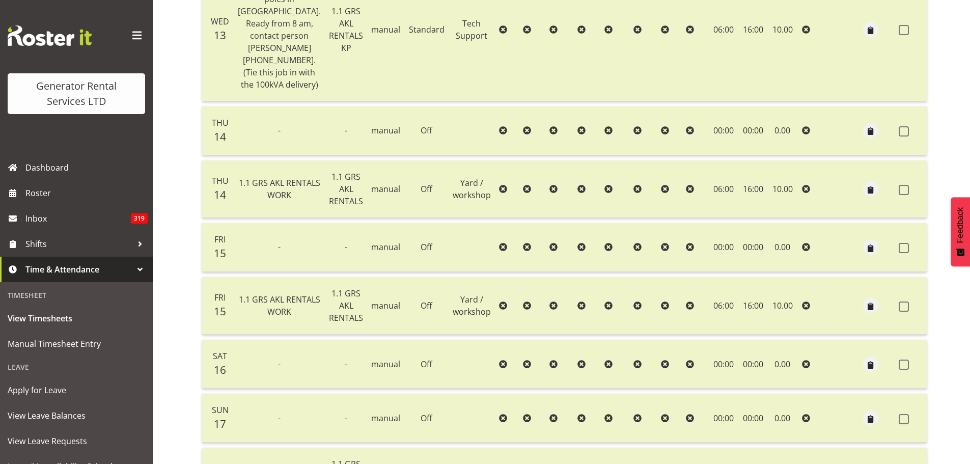
scroll to position [116, 0]
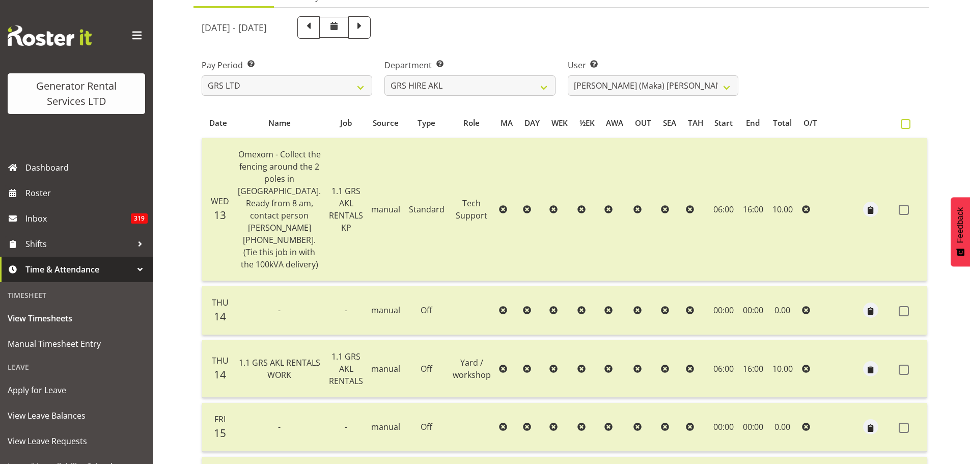
click at [901, 121] on span at bounding box center [906, 124] width 10 height 10
click at [901, 121] on input "checkbox" at bounding box center [904, 124] width 7 height 7
checkbox input "true"
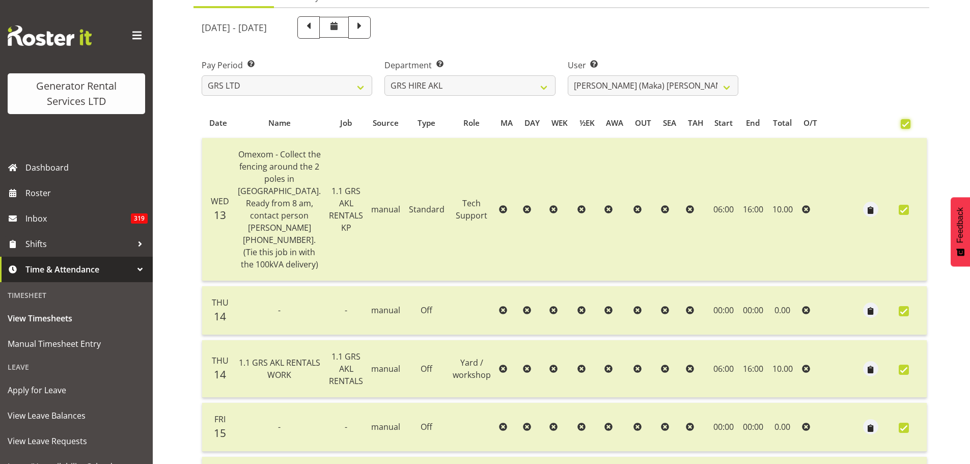
checkbox input "true"
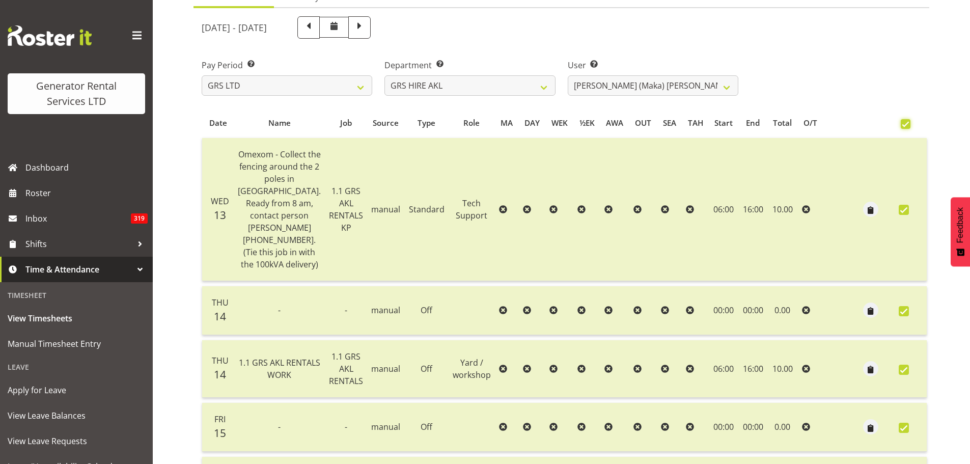
checkbox input "true"
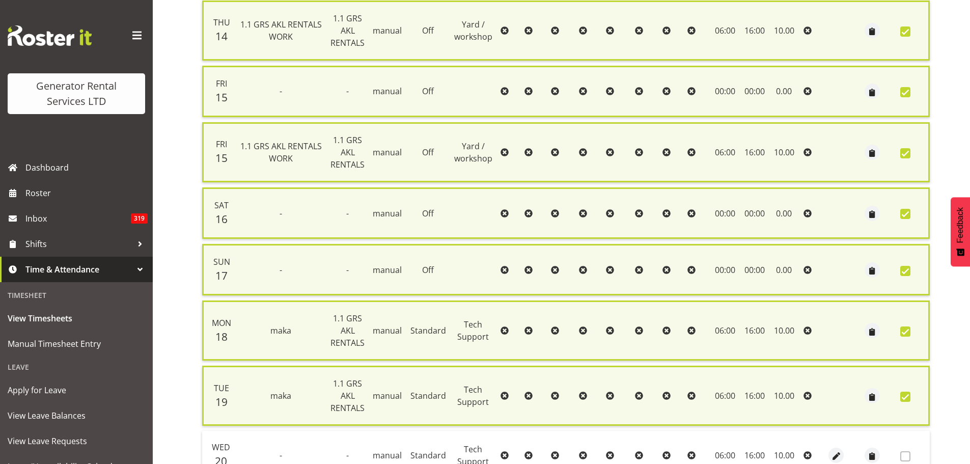
scroll to position [558, 0]
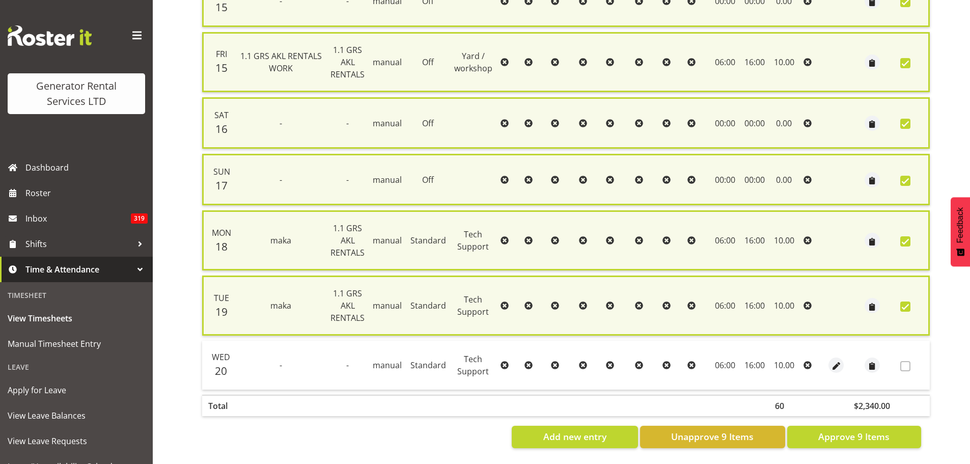
click at [901, 361] on span at bounding box center [906, 366] width 10 height 10
click at [831, 361] on span "button" at bounding box center [837, 366] width 12 height 12
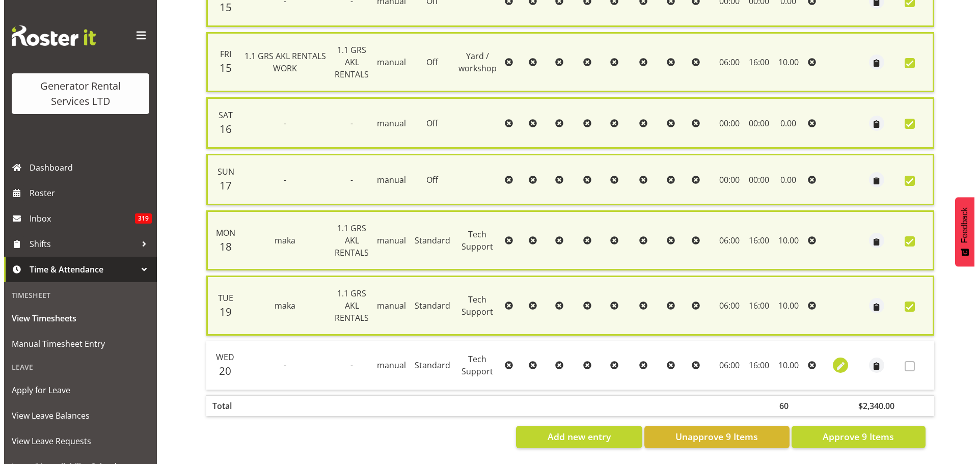
scroll to position [546, 0]
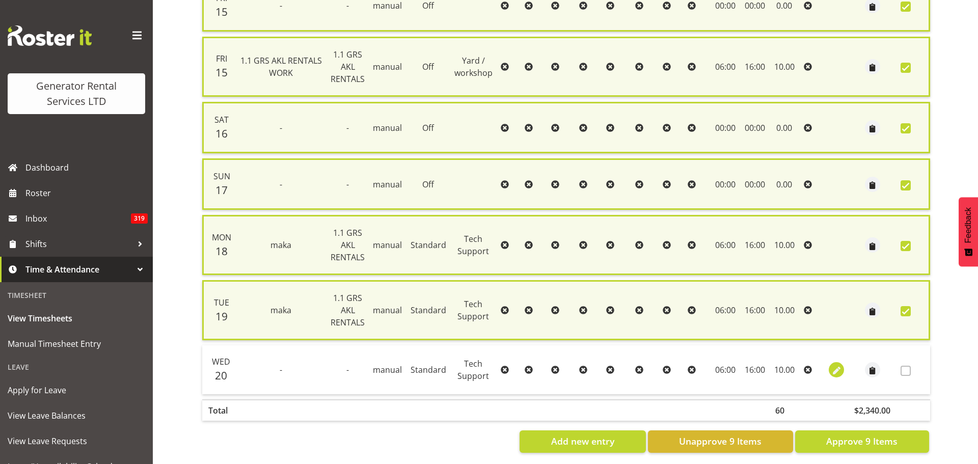
select select "Standard"
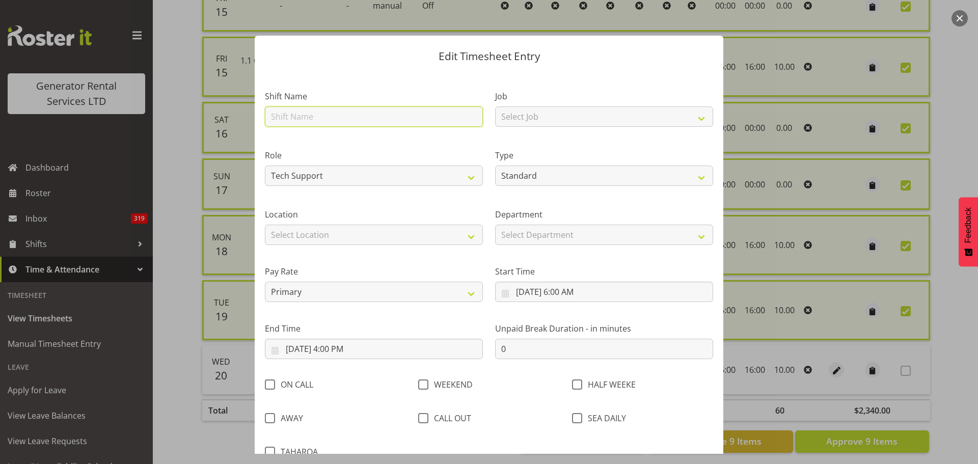
click at [287, 116] on input "text" at bounding box center [374, 116] width 218 height 20
click at [786, 205] on div at bounding box center [489, 232] width 978 height 464
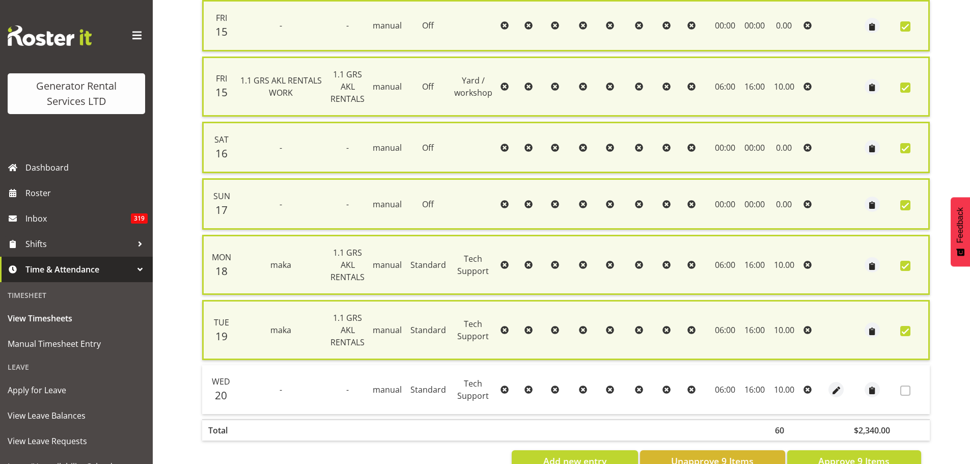
scroll to position [558, 0]
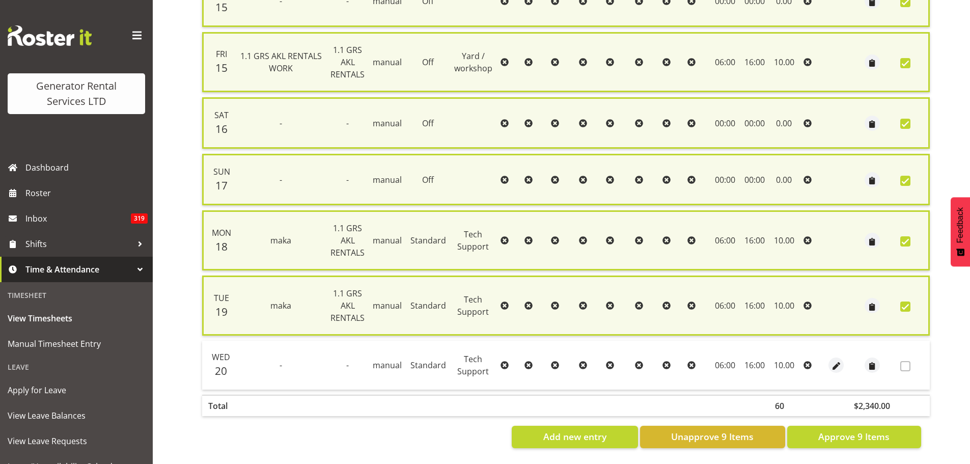
click at [804, 361] on icon at bounding box center [808, 365] width 8 height 8
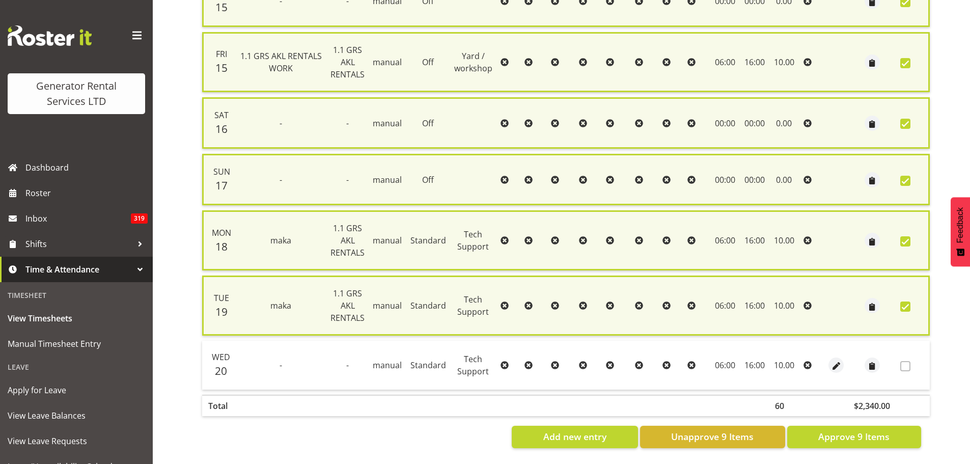
click at [804, 361] on icon at bounding box center [808, 365] width 8 height 8
click at [901, 361] on span at bounding box center [906, 366] width 10 height 10
click at [833, 431] on span "Approve 9 Items" at bounding box center [854, 436] width 71 height 13
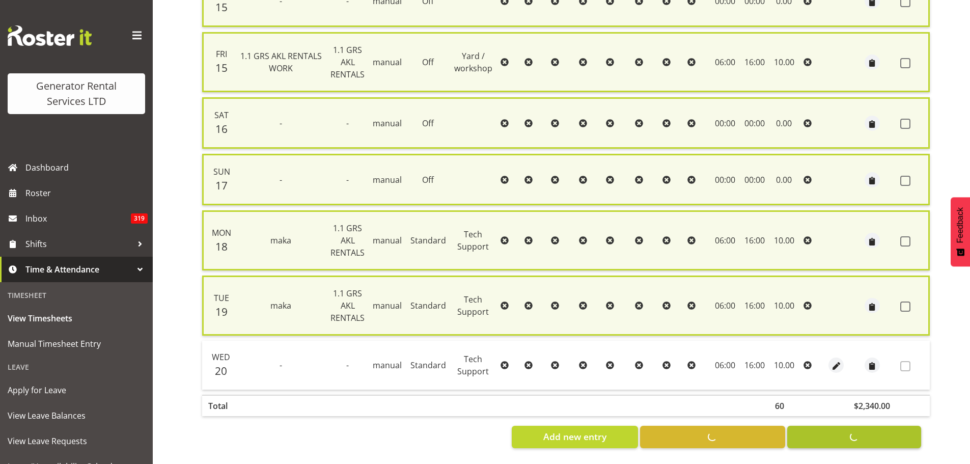
checkbox input "false"
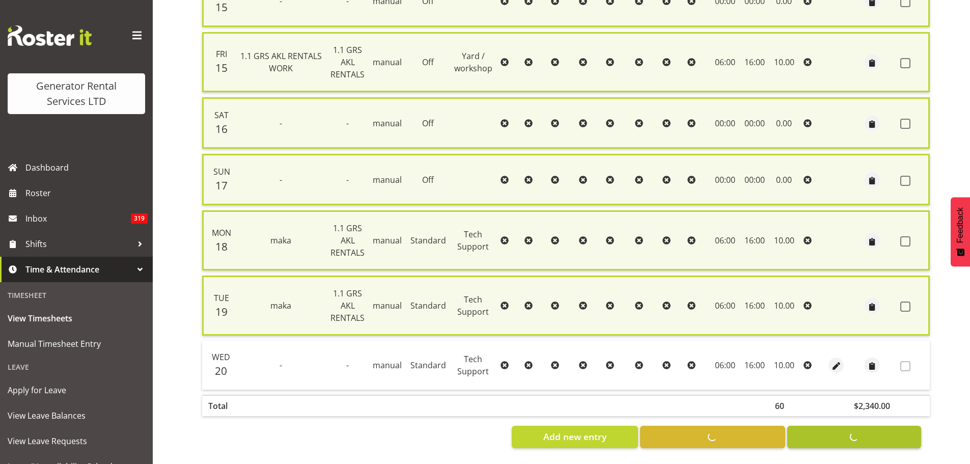
checkbox input "false"
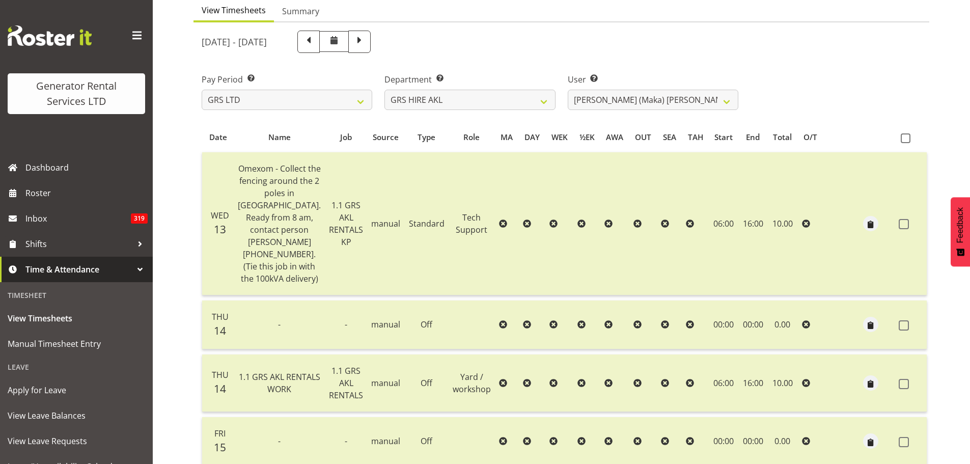
scroll to position [14, 0]
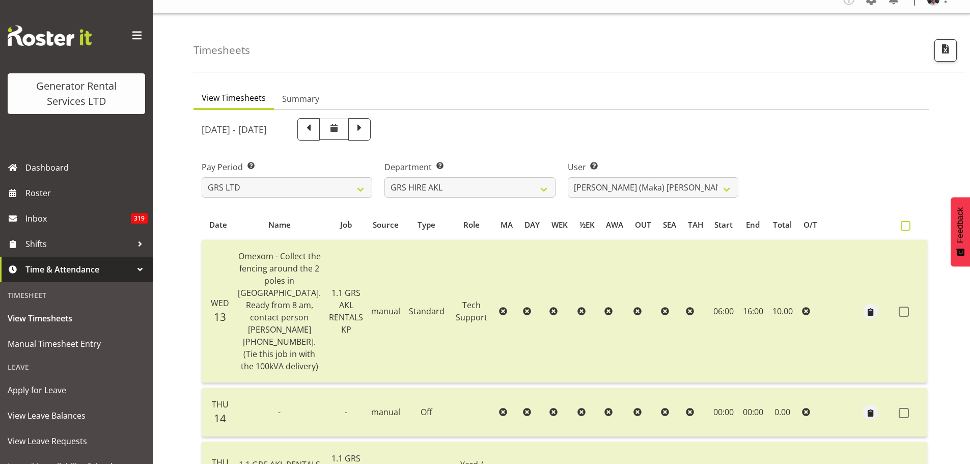
click at [901, 227] on span at bounding box center [906, 226] width 10 height 10
click at [901, 227] on input "checkbox" at bounding box center [904, 226] width 7 height 7
checkbox input "true"
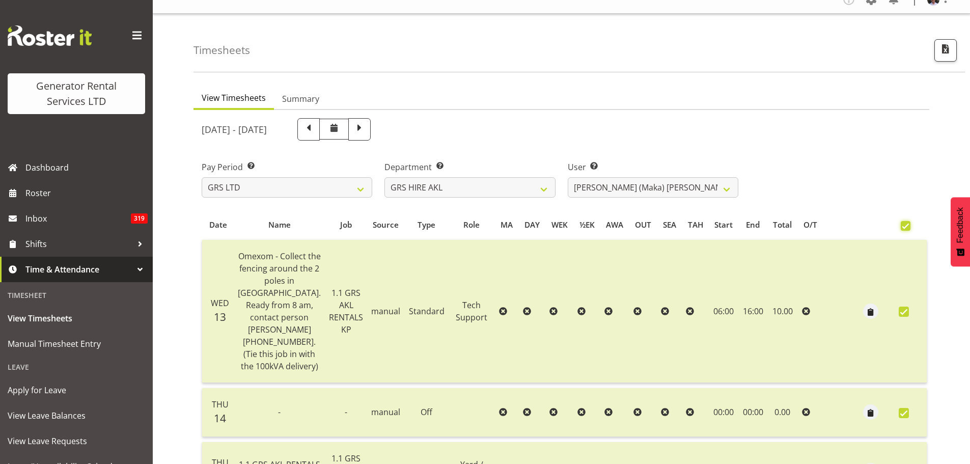
checkbox input "true"
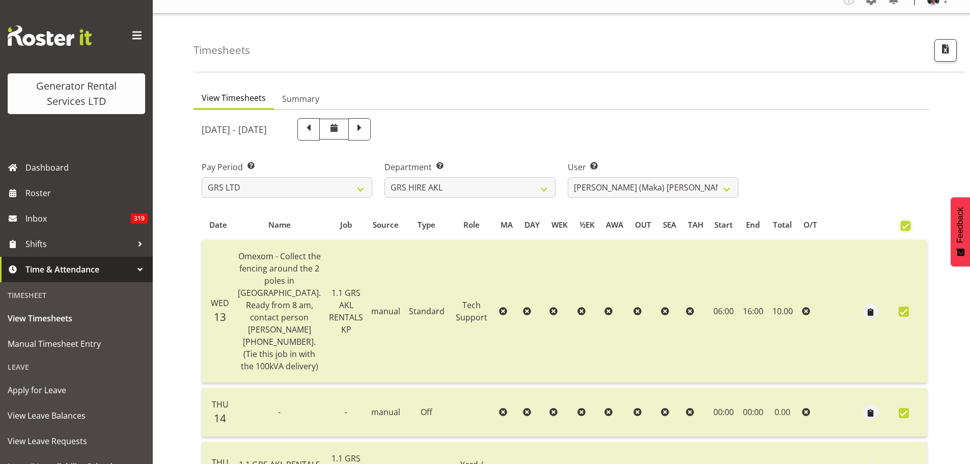
checkbox input "true"
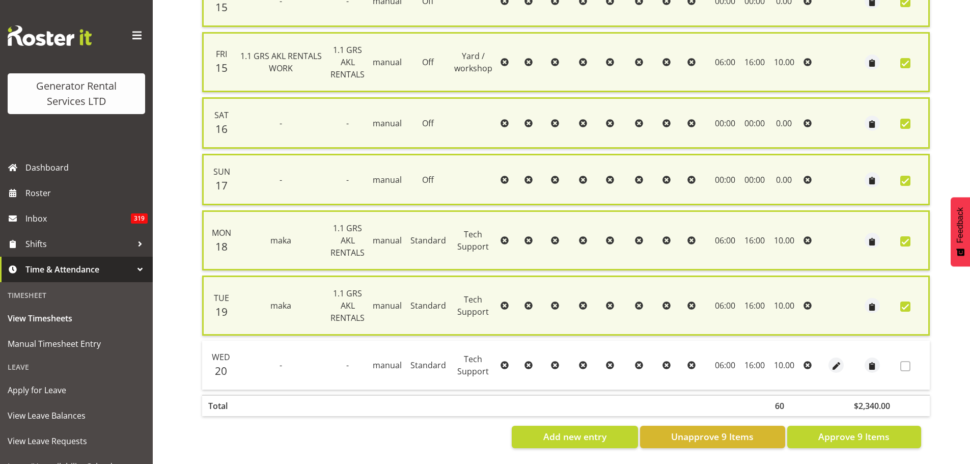
scroll to position [558, 0]
click at [901, 361] on span at bounding box center [906, 366] width 10 height 10
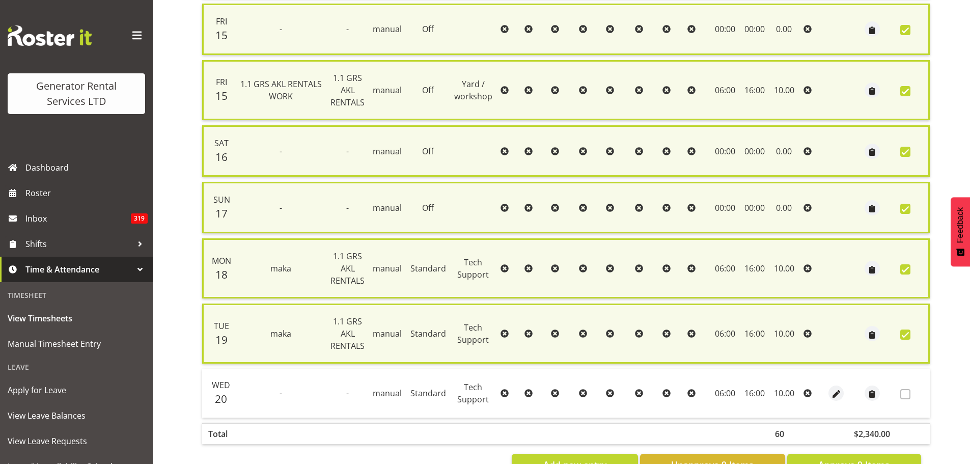
scroll to position [507, 0]
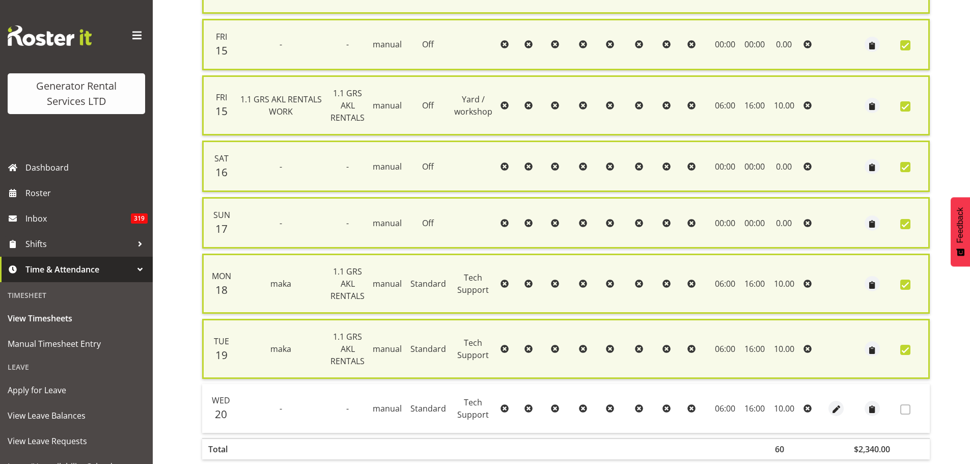
click at [720, 353] on td "06:00" at bounding box center [726, 349] width 30 height 60
click at [901, 349] on span at bounding box center [906, 350] width 10 height 10
checkbox input "false"
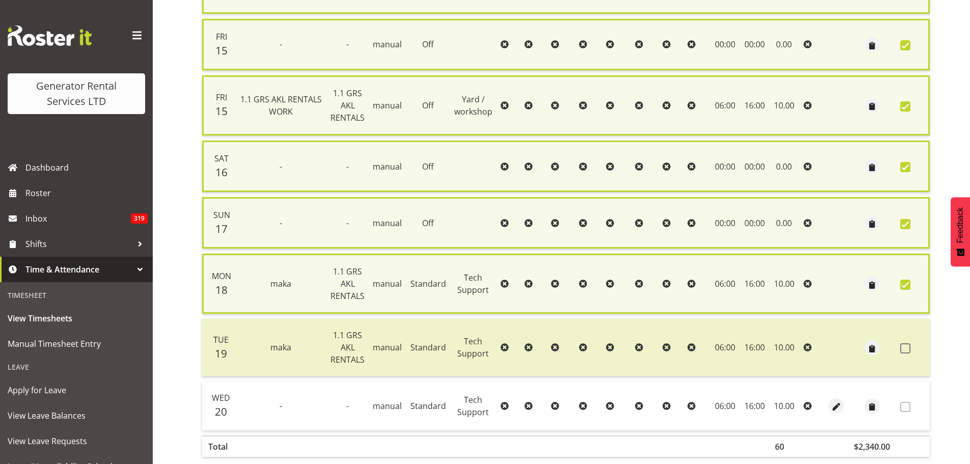
click at [742, 347] on td "16:00" at bounding box center [755, 348] width 29 height 58
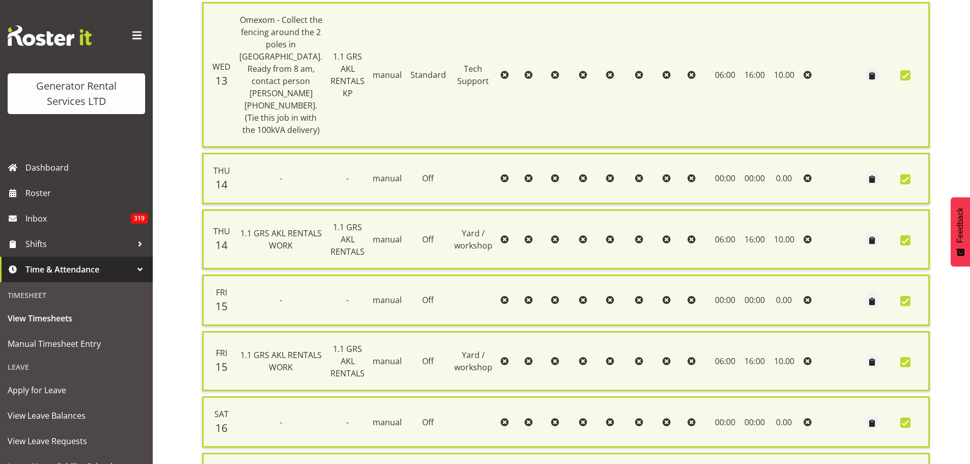
scroll to position [148, 0]
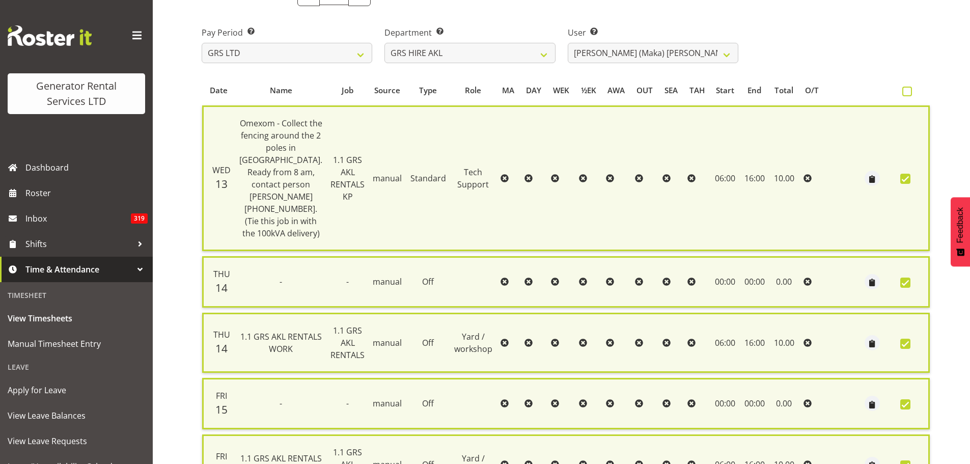
click at [903, 91] on span at bounding box center [908, 92] width 10 height 10
click at [903, 91] on input "checkbox" at bounding box center [906, 91] width 7 height 7
checkbox input "true"
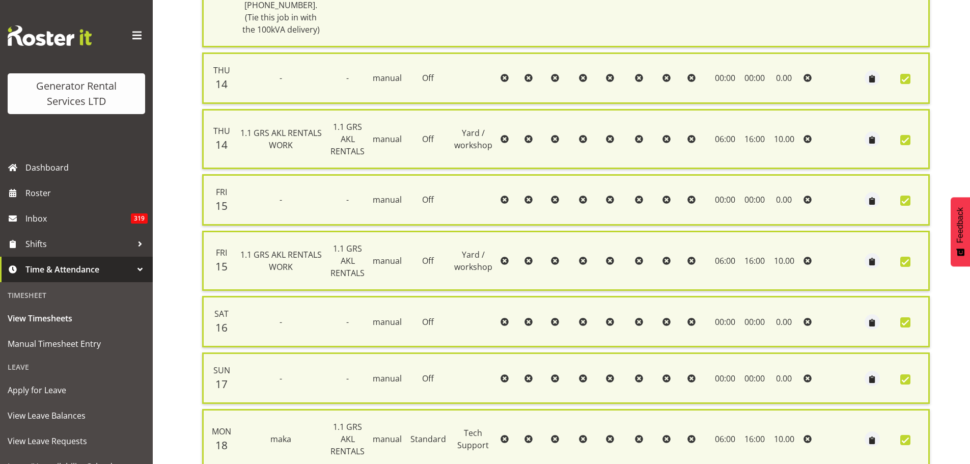
scroll to position [556, 0]
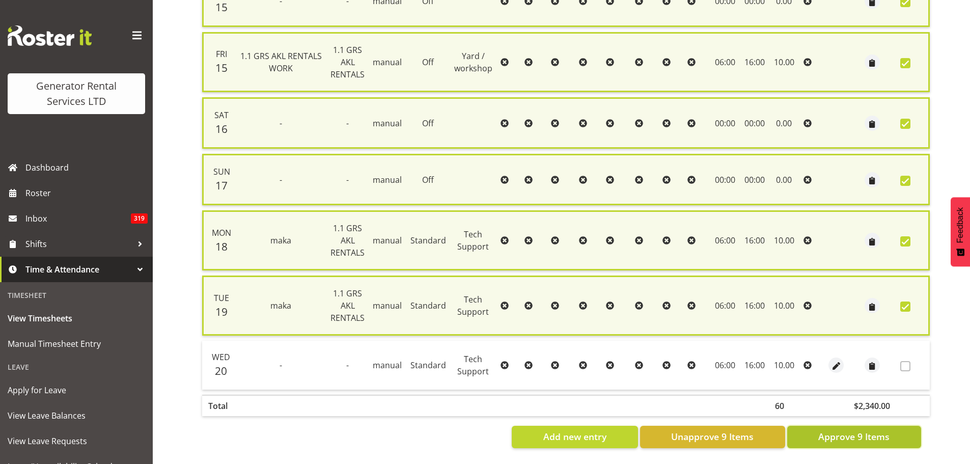
click at [853, 431] on span "Approve 9 Items" at bounding box center [854, 436] width 71 height 13
checkbox input "false"
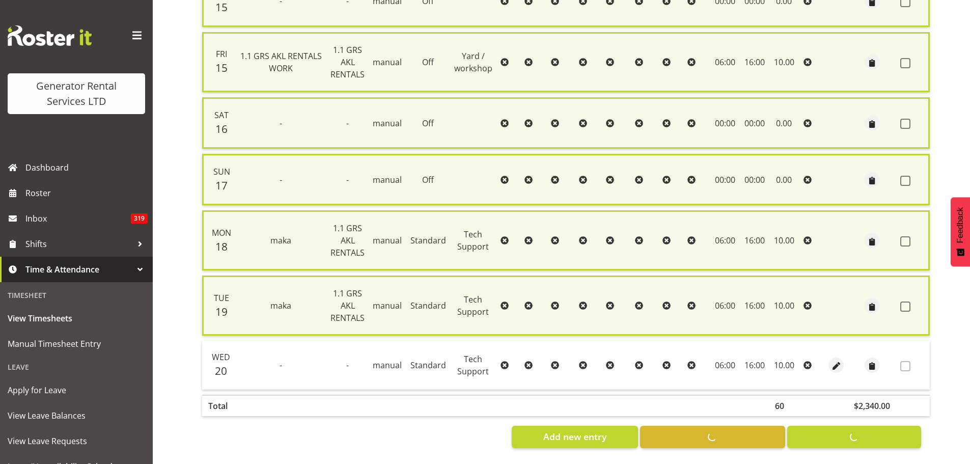
checkbox input "false"
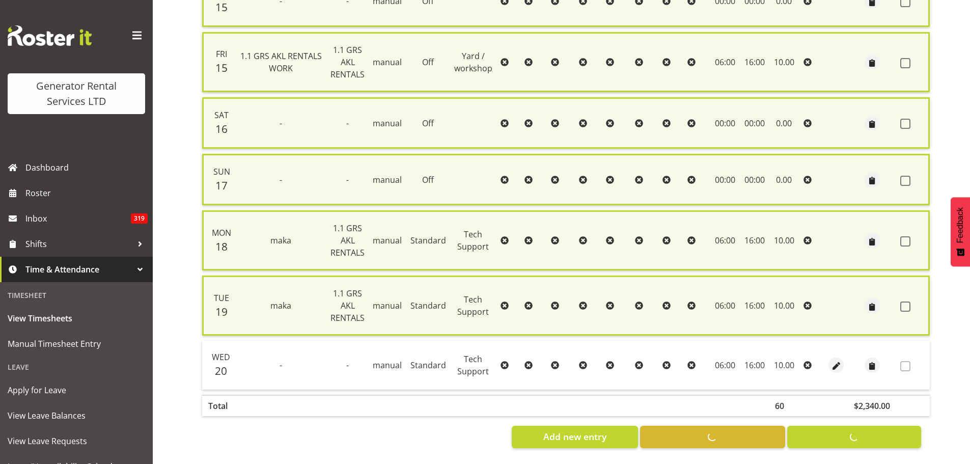
checkbox input "false"
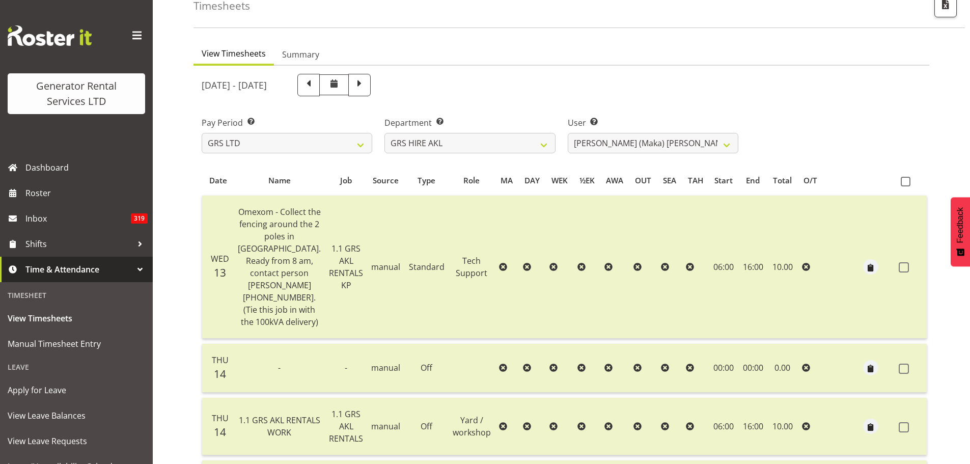
scroll to position [0, 0]
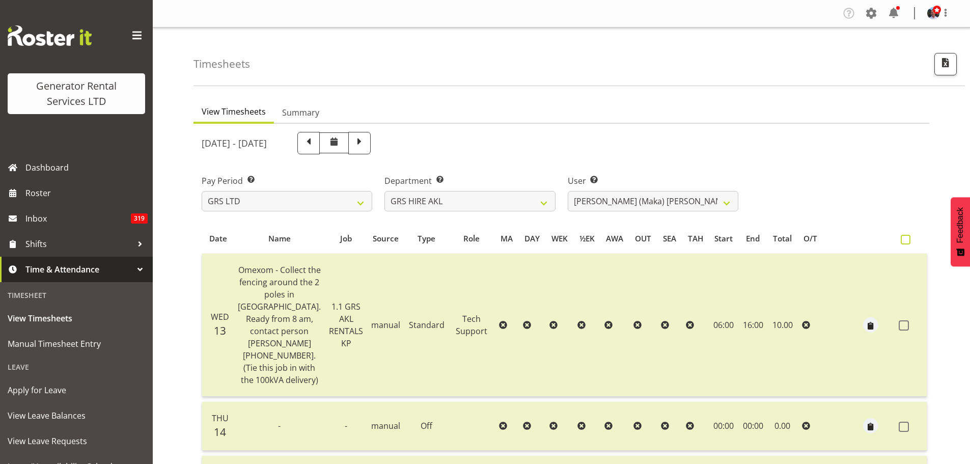
click at [901, 240] on span at bounding box center [906, 240] width 10 height 10
click at [901, 240] on input "checkbox" at bounding box center [904, 239] width 7 height 7
checkbox input "true"
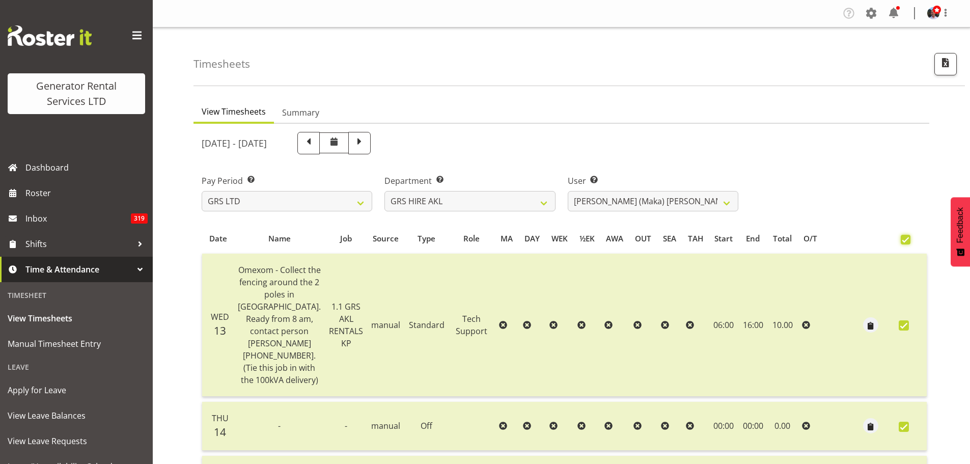
checkbox input "true"
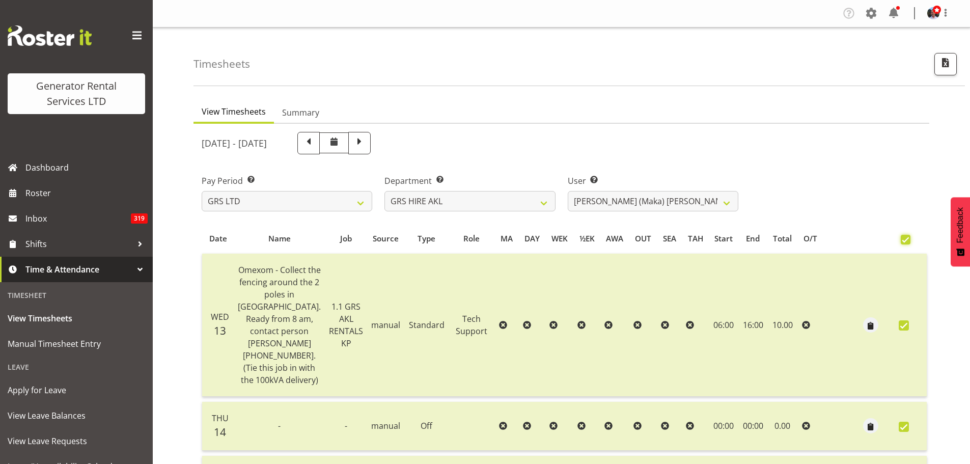
checkbox input "true"
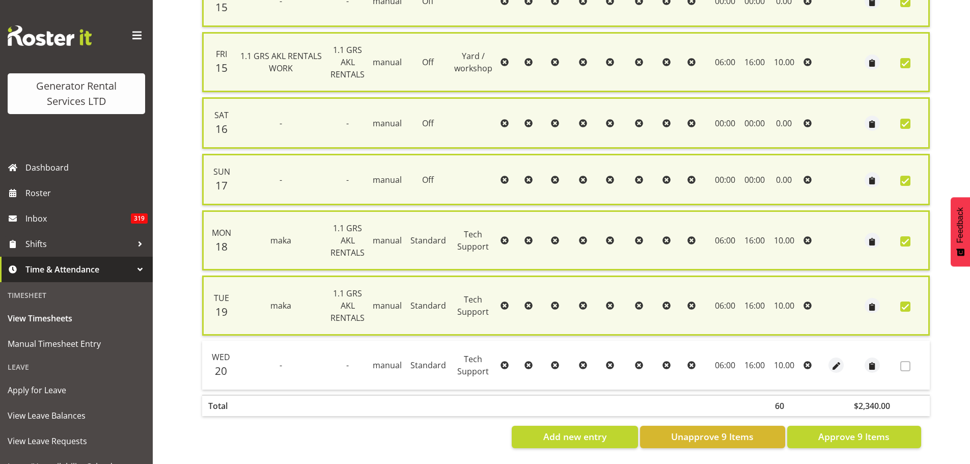
scroll to position [558, 0]
click at [862, 432] on span "Approve 9 Items" at bounding box center [854, 436] width 71 height 13
checkbox input "false"
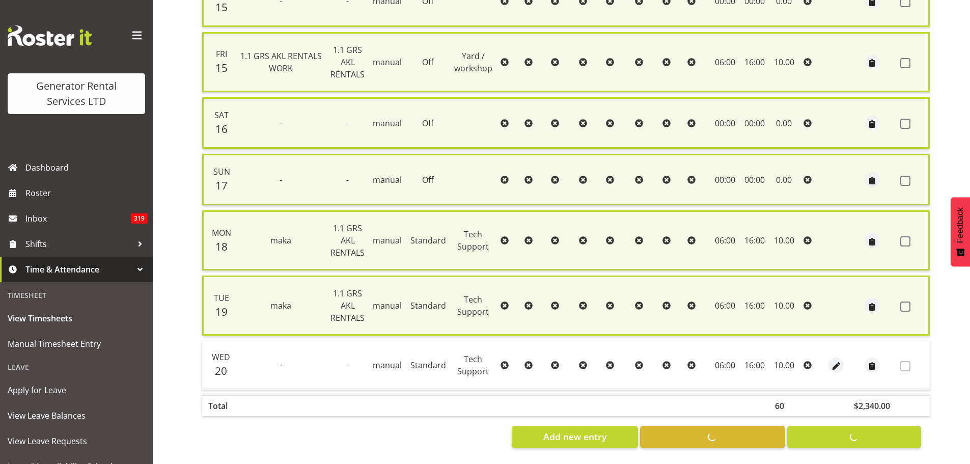
checkbox input "false"
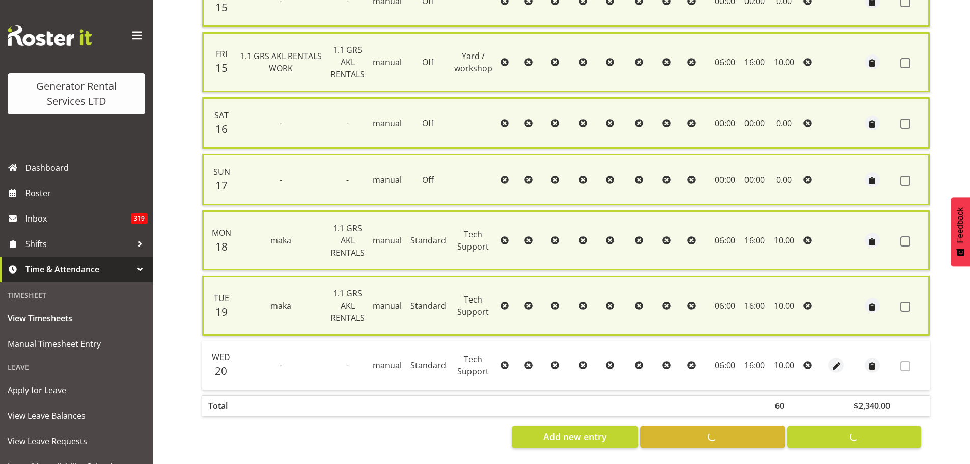
checkbox input "false"
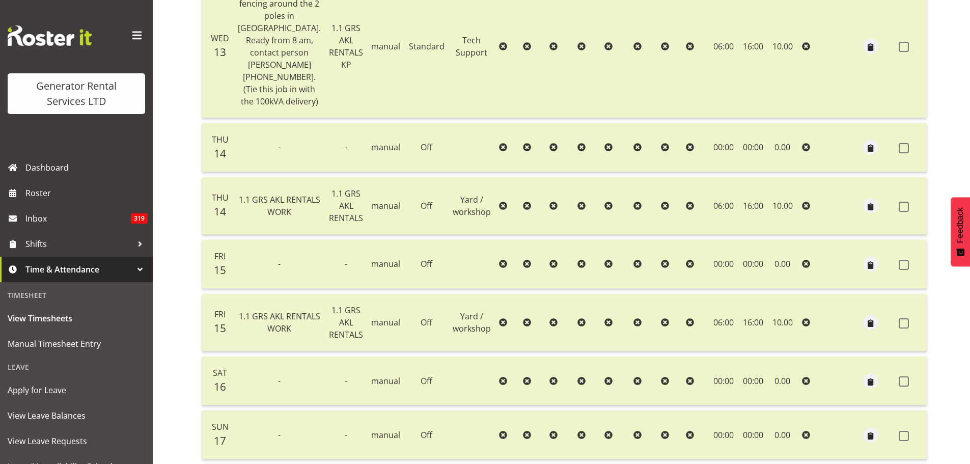
scroll to position [167, 0]
